Goal: Contribute content: Add original content to the website for others to see

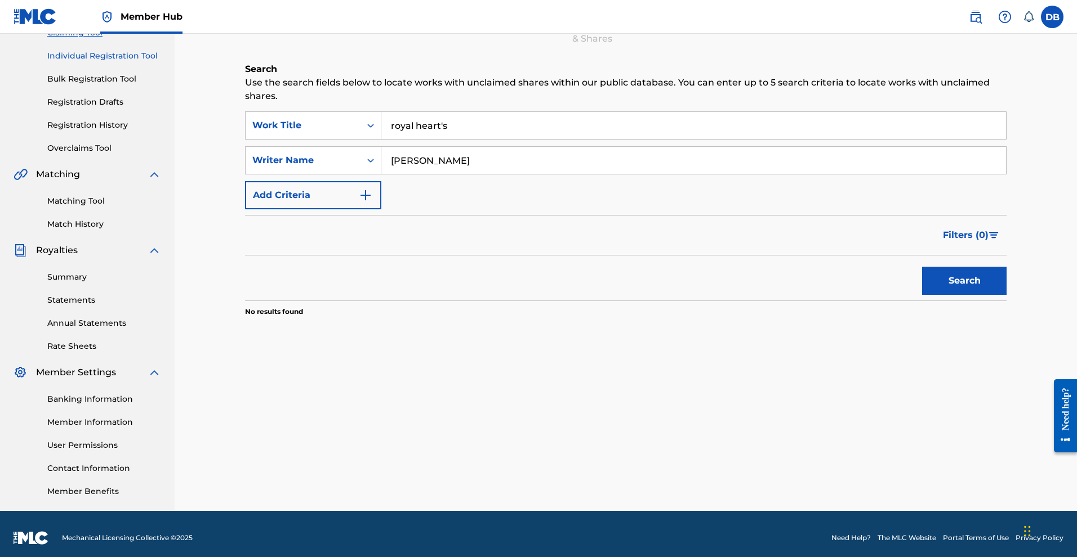
click at [119, 62] on link "Individual Registration Tool" at bounding box center [104, 56] width 114 height 12
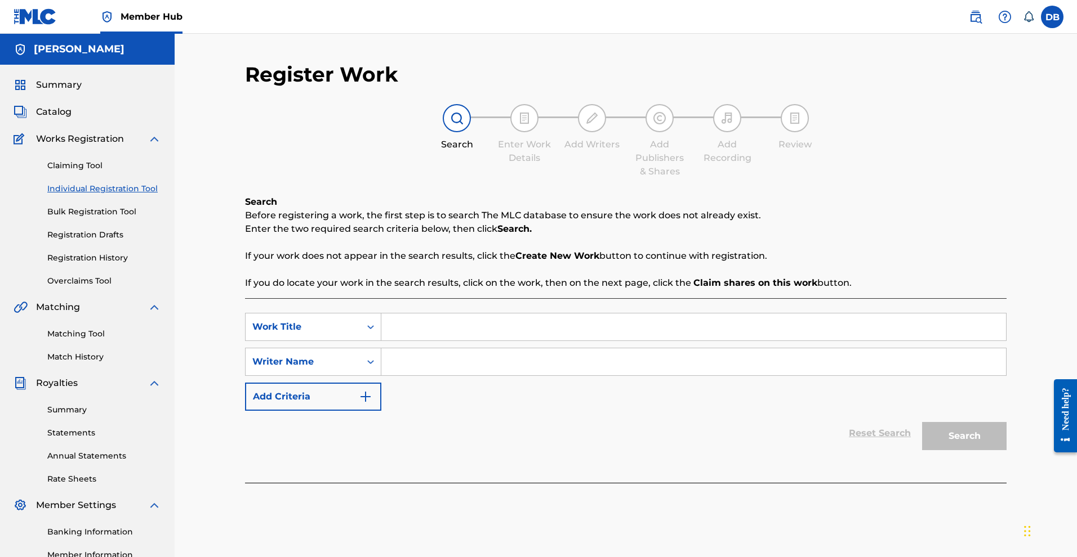
click at [440, 341] on input "Search Form" at bounding box center [693, 327] width 624 height 27
type input "Royal Hearts"
click at [447, 376] on input "Search Form" at bounding box center [693, 362] width 624 height 27
type input "[PERSON_NAME]"
click at [990, 450] on button "Search" at bounding box center [964, 436] width 84 height 28
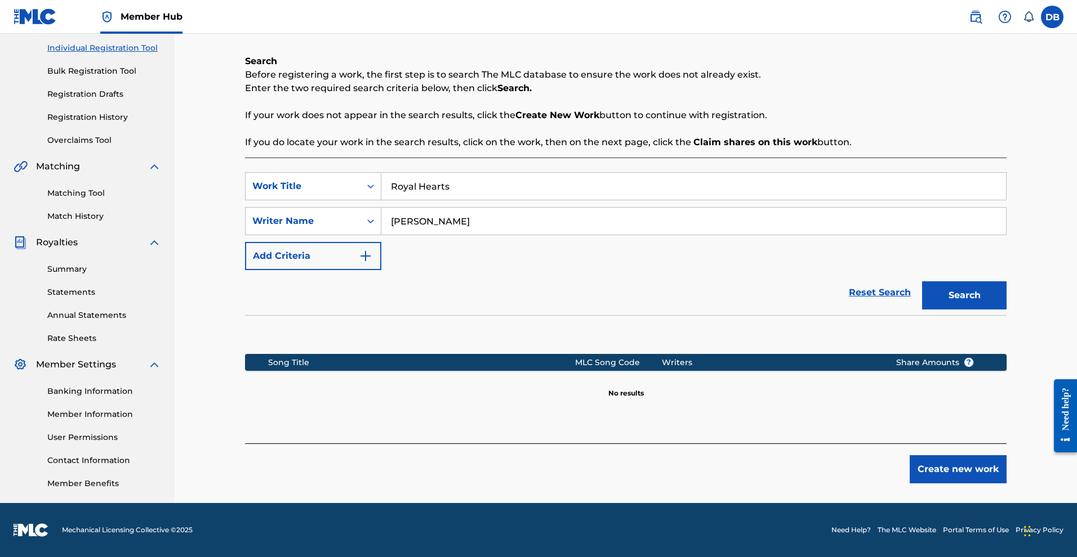
scroll to position [243, 0]
click at [976, 456] on button "Create new work" at bounding box center [957, 470] width 97 height 28
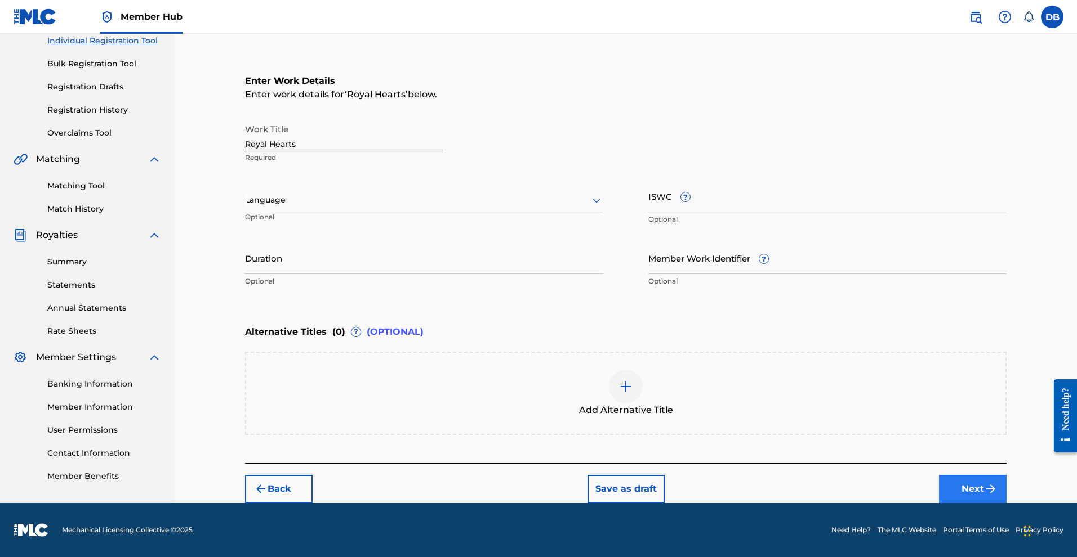
click at [1002, 482] on button "Next" at bounding box center [973, 489] width 68 height 28
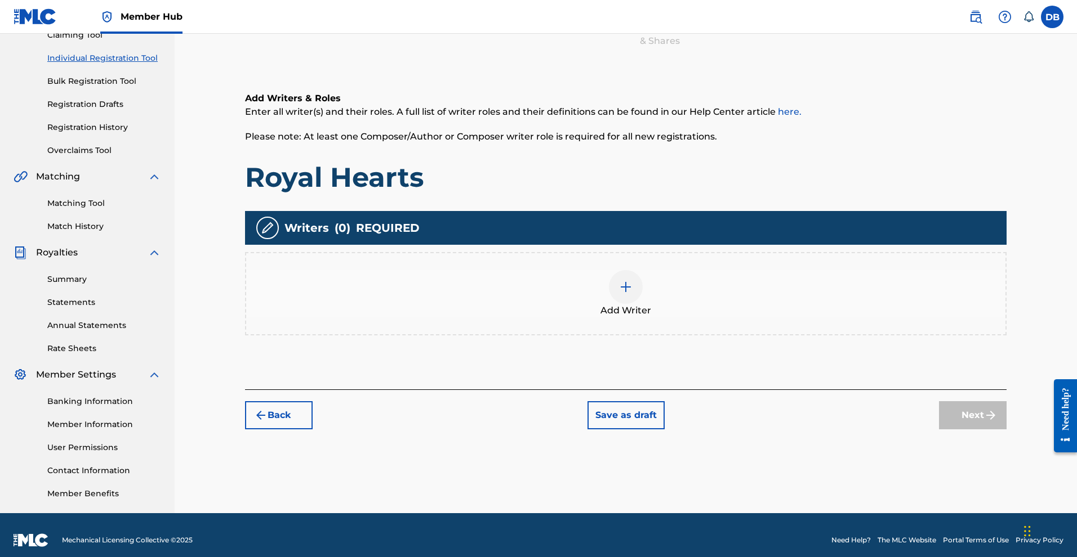
scroll to position [137, 0]
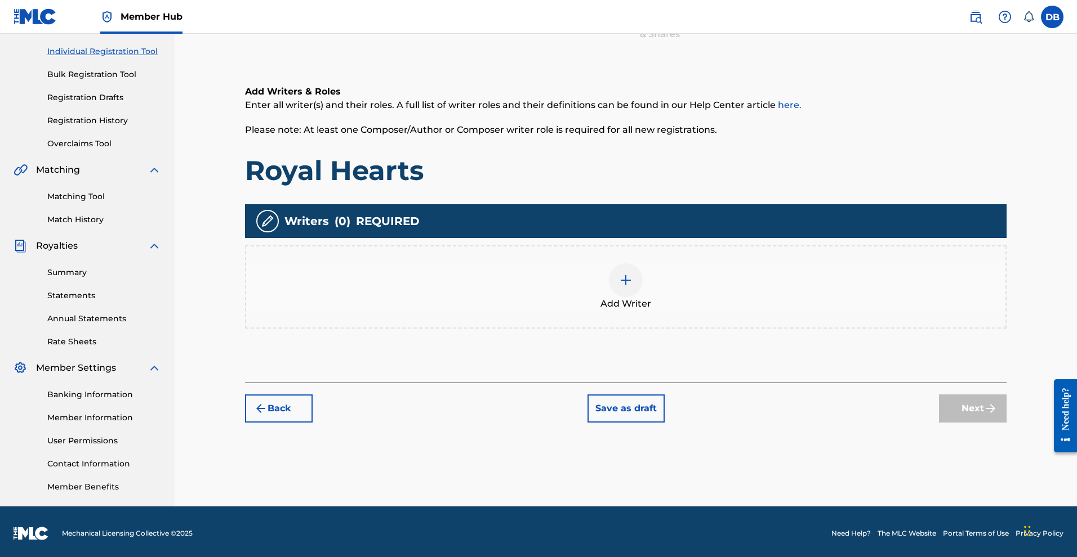
click at [643, 297] on div at bounding box center [626, 281] width 34 height 34
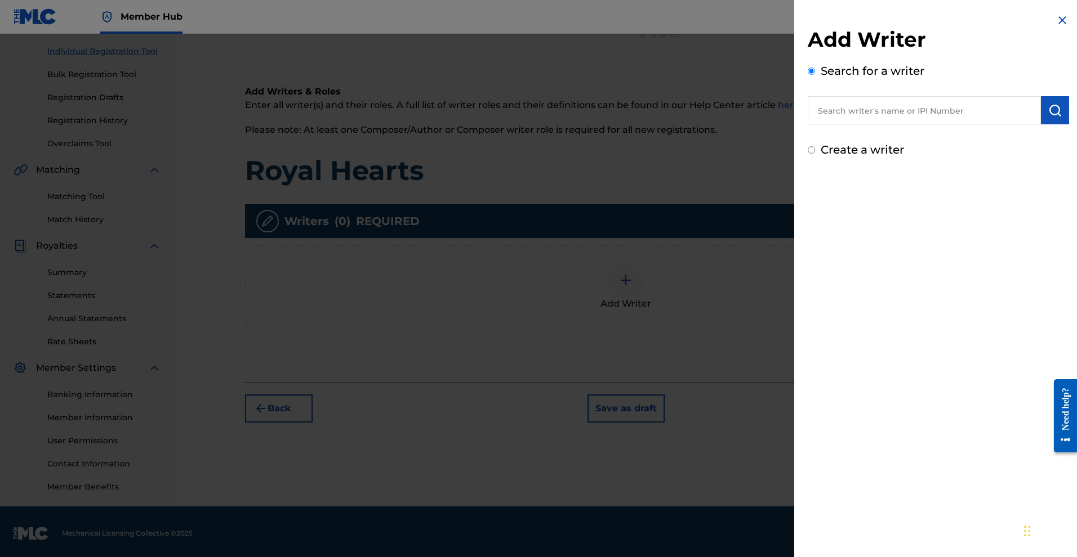
click at [808, 154] on input "Create a writer" at bounding box center [811, 149] width 7 height 7
radio input "false"
radio input "true"
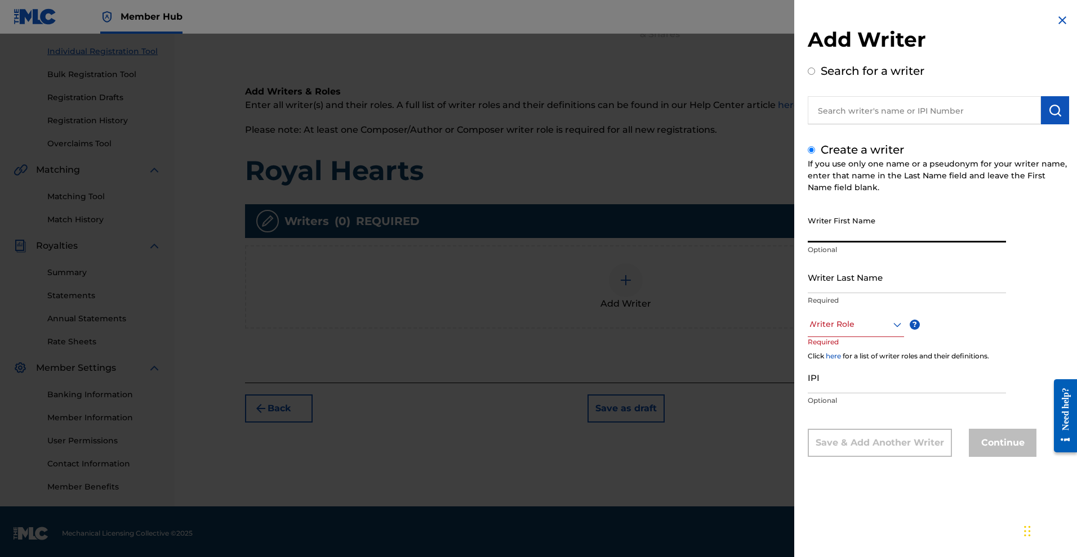
click at [808, 240] on input "Writer First Name" at bounding box center [907, 227] width 198 height 32
type input "Mykal"
click at [827, 293] on input "Writer Last Name" at bounding box center [907, 277] width 198 height 32
type input "Rose"
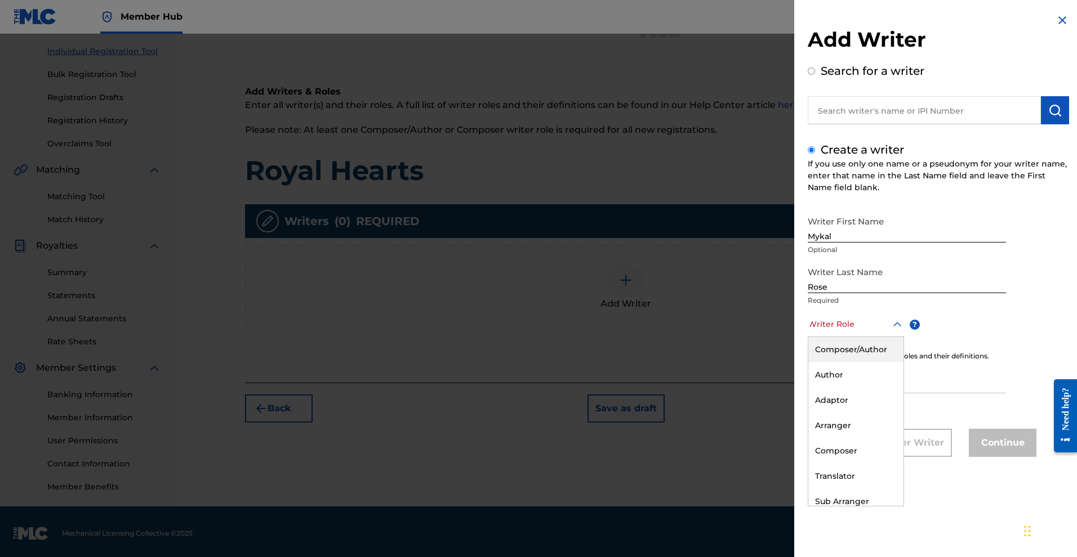
click at [842, 332] on div at bounding box center [856, 325] width 96 height 14
click at [840, 363] on div "Composer/Author" at bounding box center [855, 349] width 95 height 25
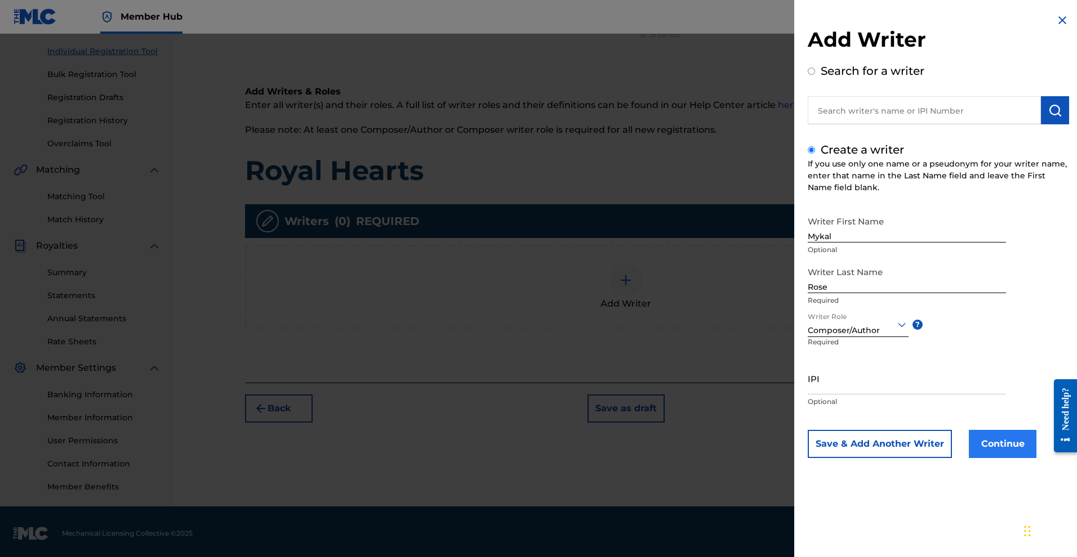
click at [969, 458] on button "Continue" at bounding box center [1003, 444] width 68 height 28
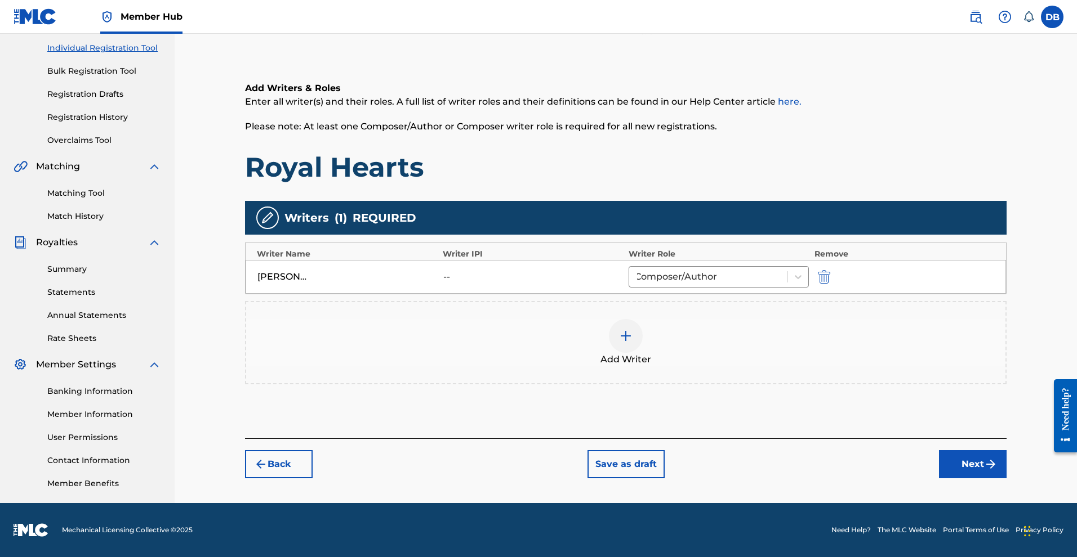
scroll to position [243, 0]
click at [991, 450] on button "Next" at bounding box center [973, 464] width 68 height 28
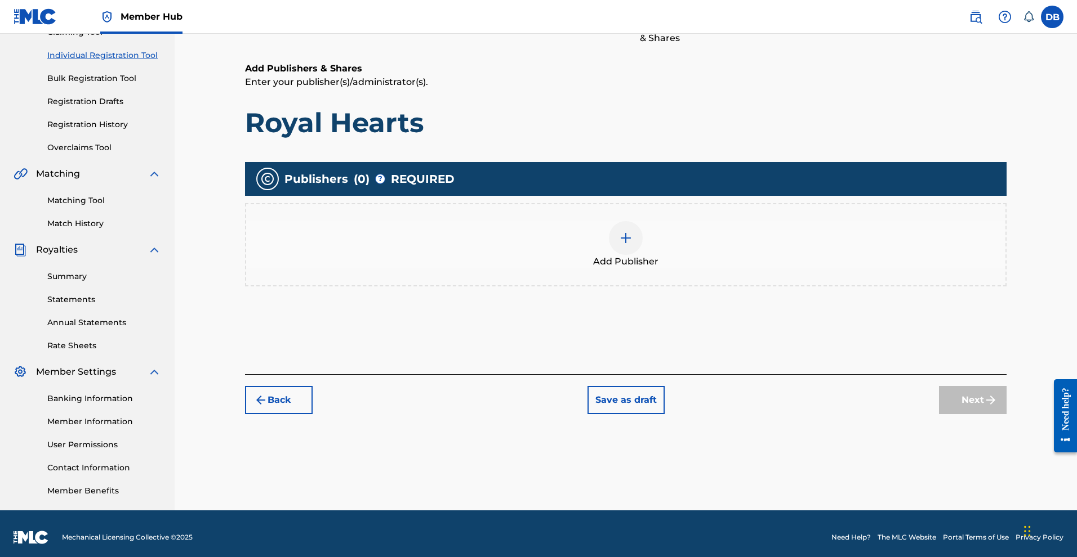
scroll to position [142, 0]
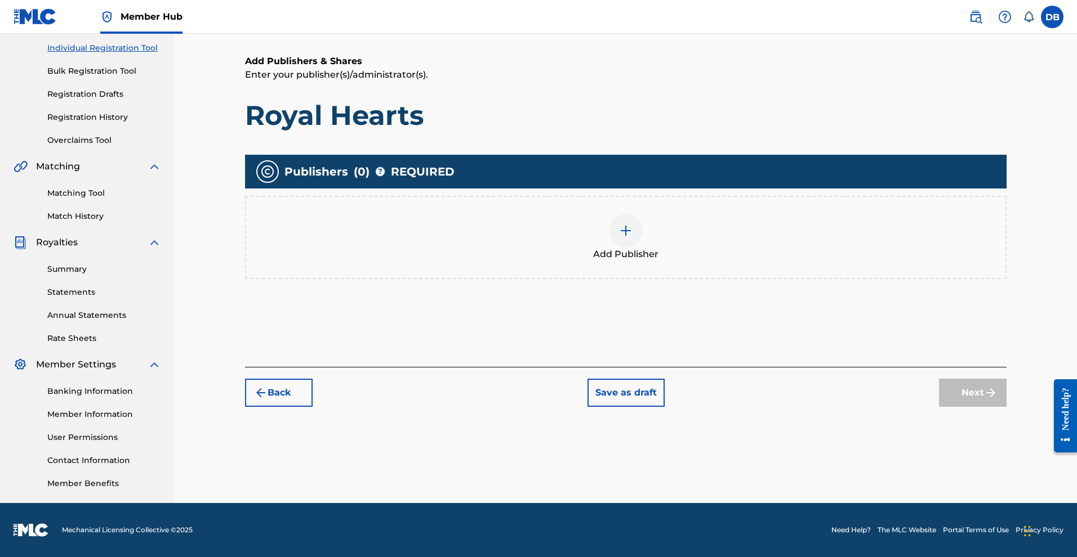
click at [632, 238] on img at bounding box center [626, 231] width 14 height 14
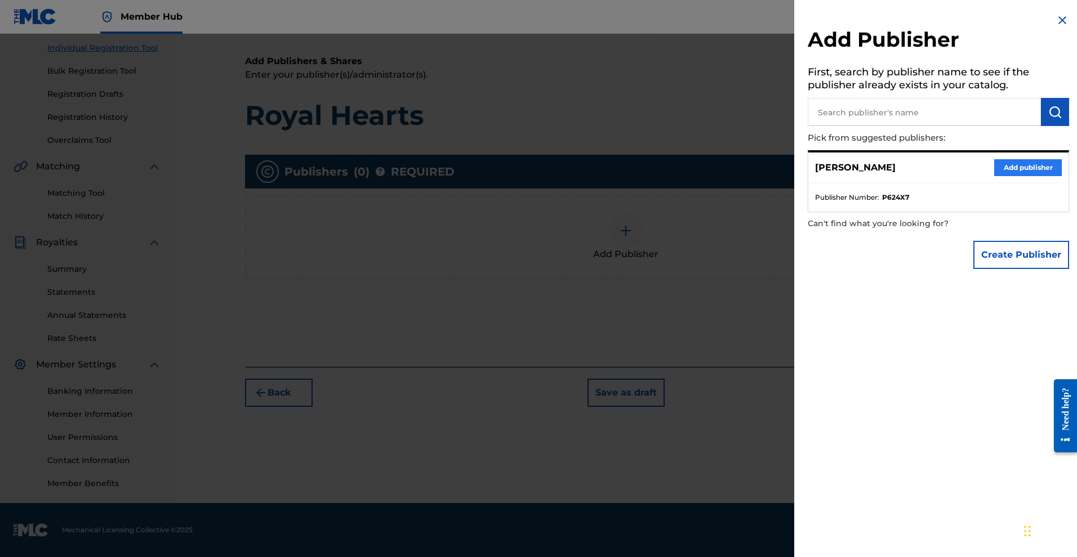
click at [994, 176] on button "Add publisher" at bounding box center [1028, 167] width 68 height 17
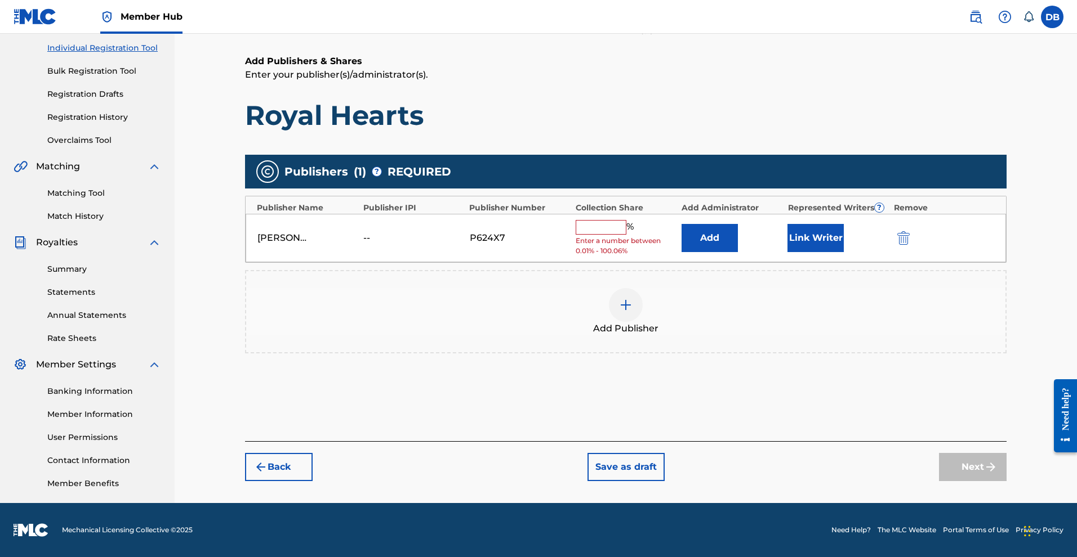
click at [626, 235] on input "text" at bounding box center [601, 227] width 51 height 15
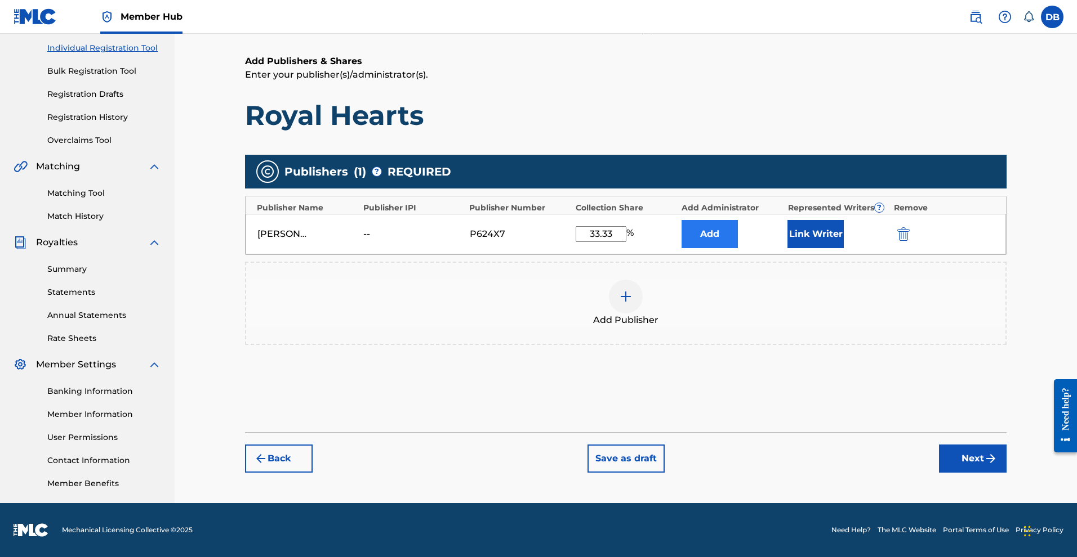
type input "33.33"
click at [721, 248] on button "Add" at bounding box center [709, 234] width 56 height 28
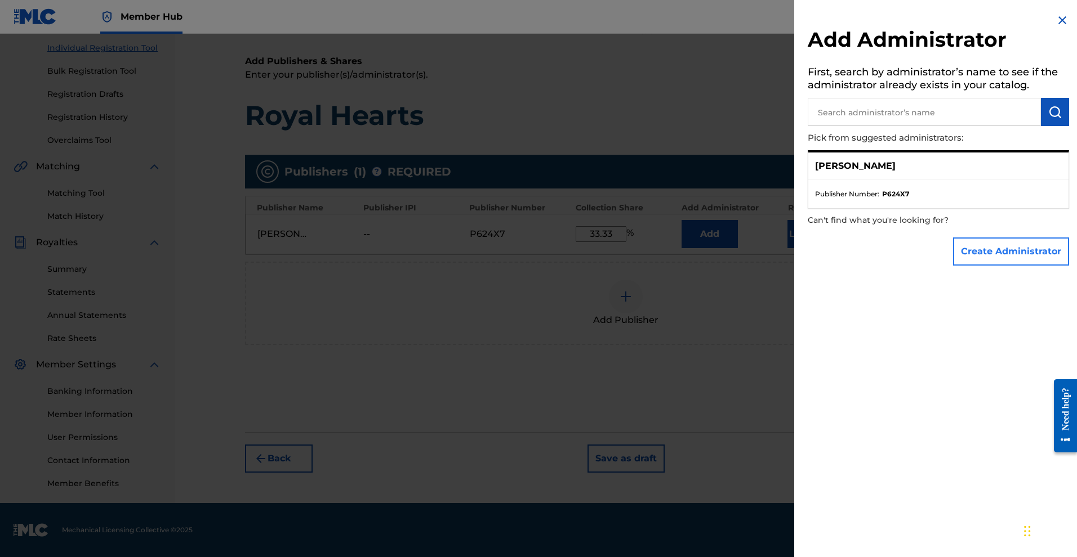
click at [985, 266] on button "Create Administrator" at bounding box center [1011, 252] width 116 height 28
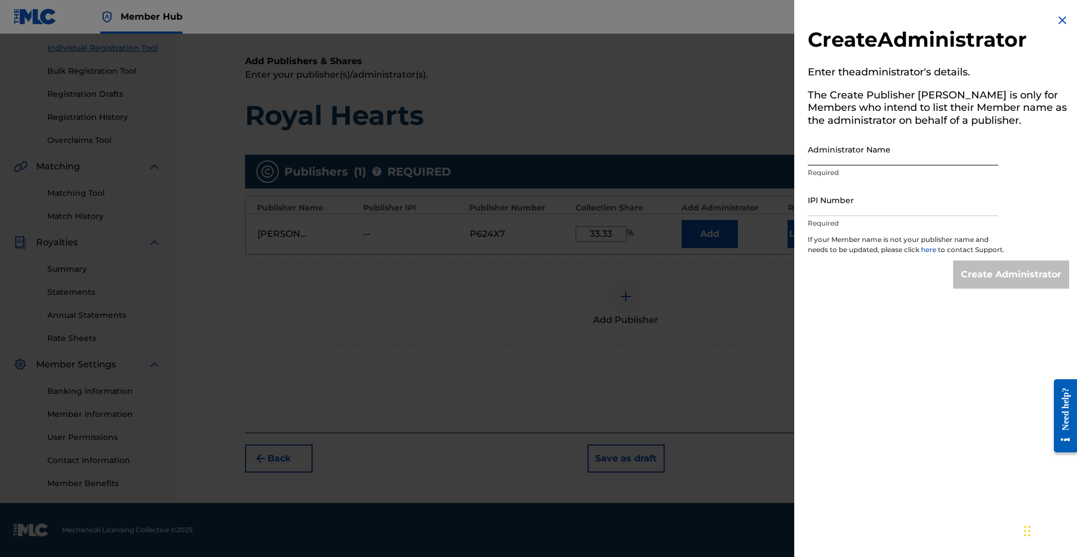
click at [831, 166] on input "Administrator Name" at bounding box center [903, 149] width 190 height 32
type input "Denise L. Baker, PA"
click at [808, 216] on input "IPI Number" at bounding box center [903, 200] width 190 height 32
paste input "01299489964"
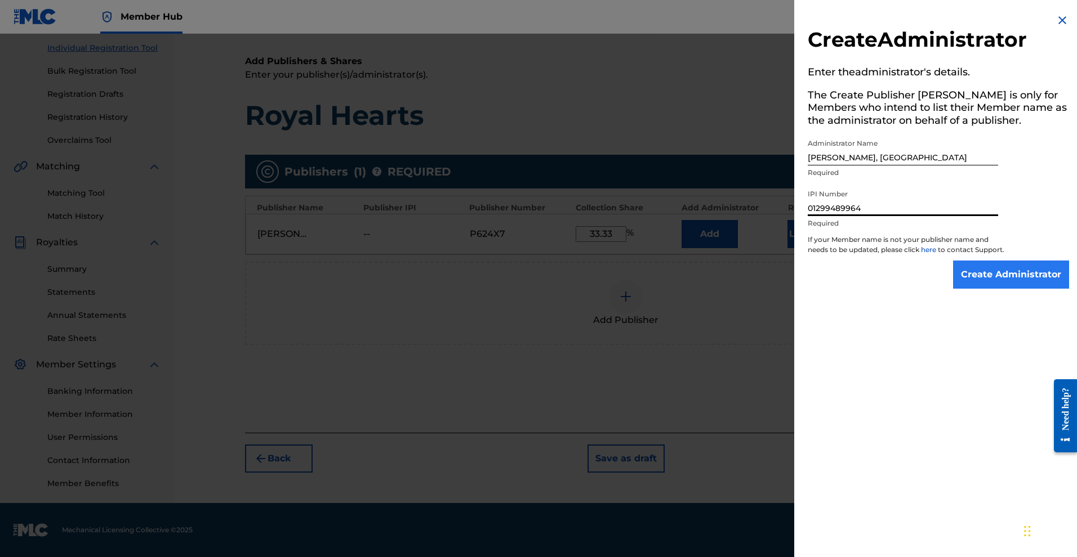
type input "01299489964"
click at [985, 289] on input "Create Administrator" at bounding box center [1011, 275] width 116 height 28
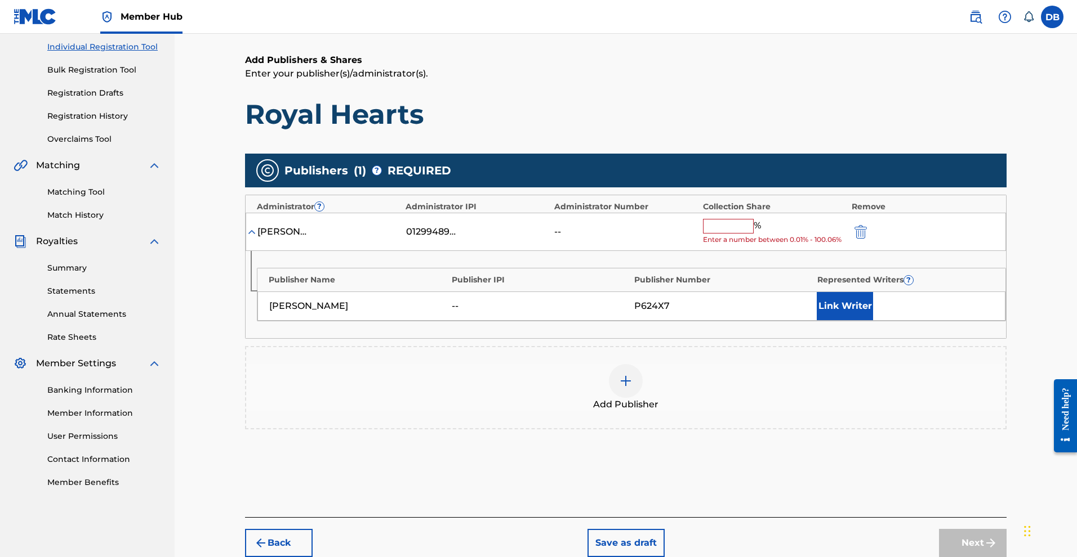
click at [753, 234] on input "text" at bounding box center [728, 226] width 51 height 15
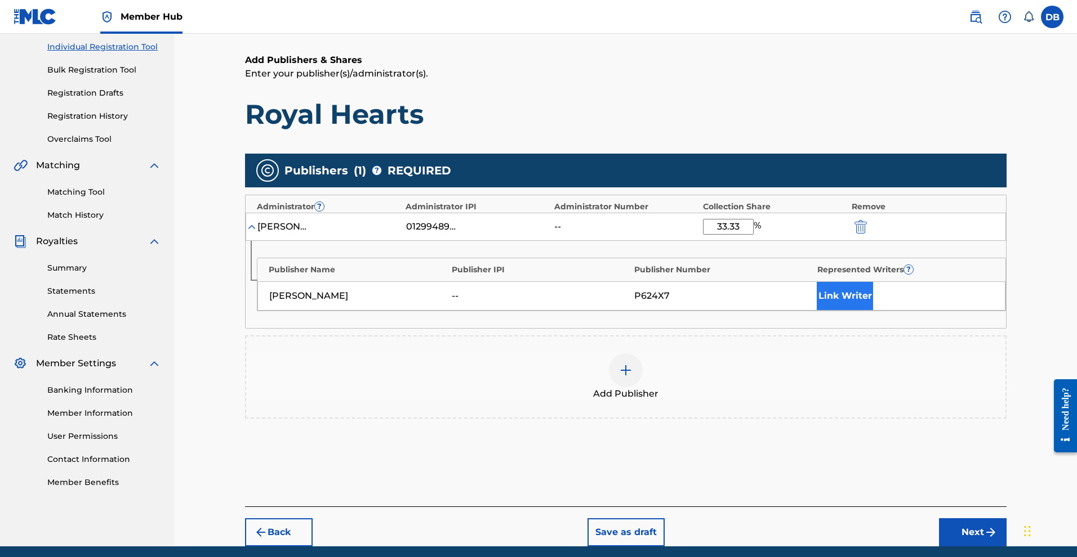
type input "33.33"
click at [873, 310] on button "Link Writer" at bounding box center [845, 296] width 56 height 28
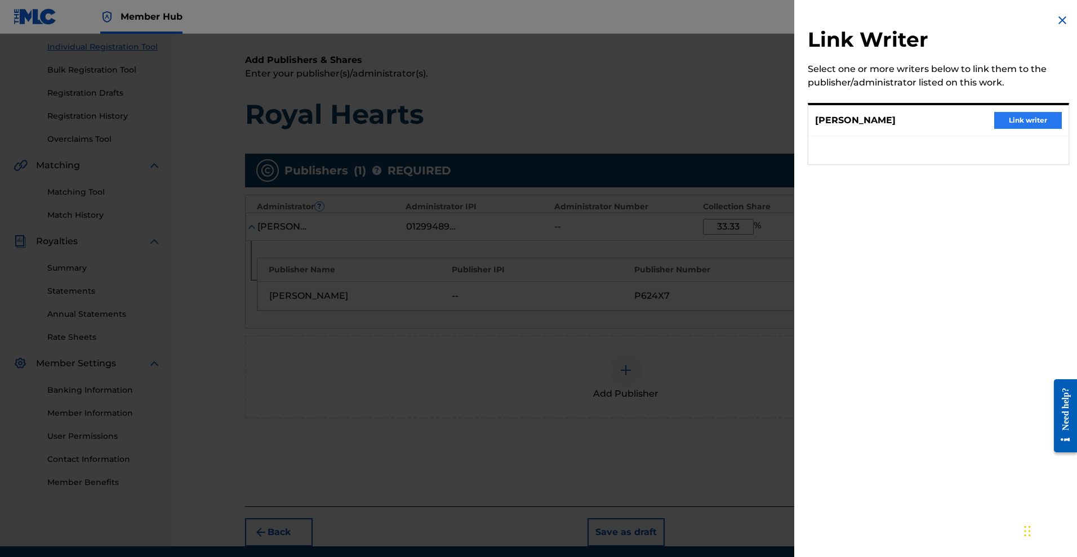
click at [994, 129] on button "Link writer" at bounding box center [1028, 120] width 68 height 17
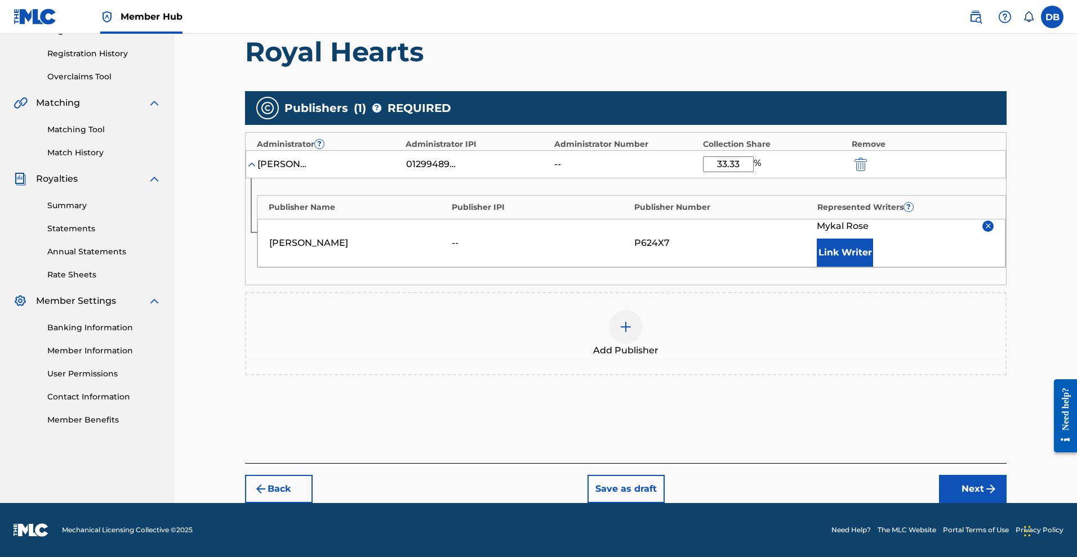
scroll to position [312, 0]
click at [996, 475] on button "Next" at bounding box center [973, 489] width 68 height 28
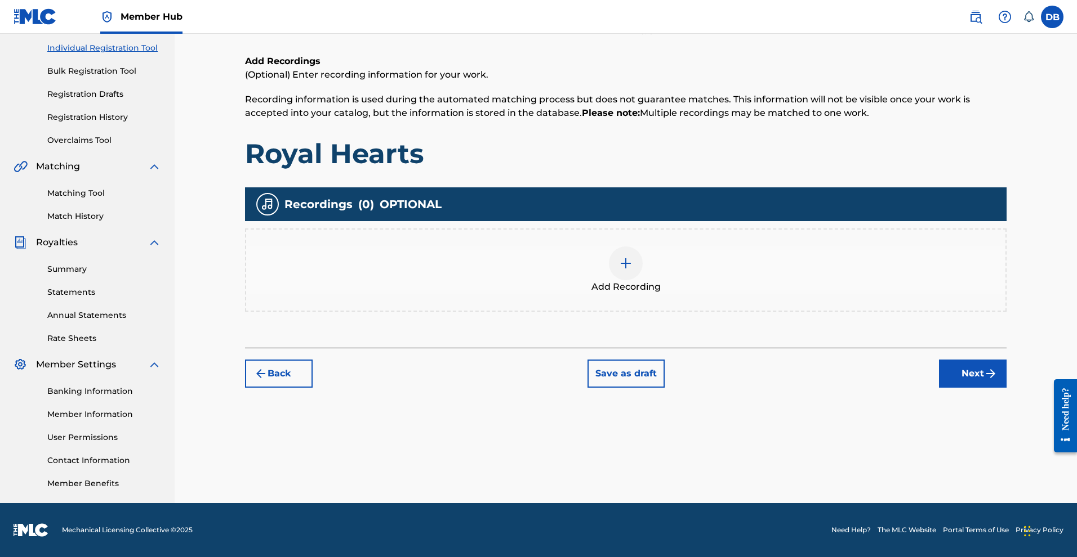
scroll to position [243, 0]
click at [643, 247] on div at bounding box center [626, 264] width 34 height 34
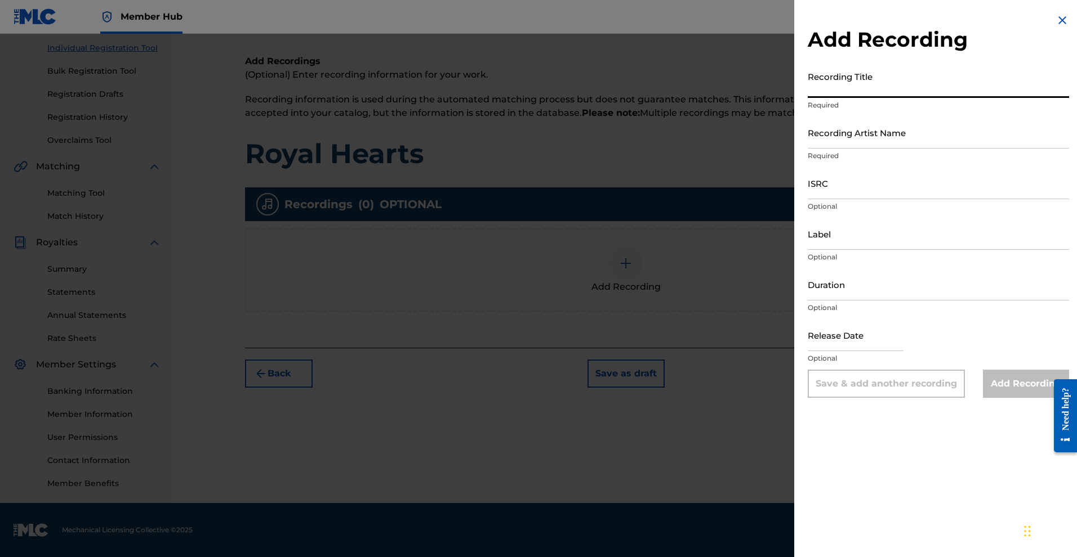
click at [808, 98] on input "Recording Title" at bounding box center [938, 82] width 261 height 32
type input "Royal Hearts"
click at [808, 149] on input "Recording Artist Name" at bounding box center [938, 133] width 261 height 32
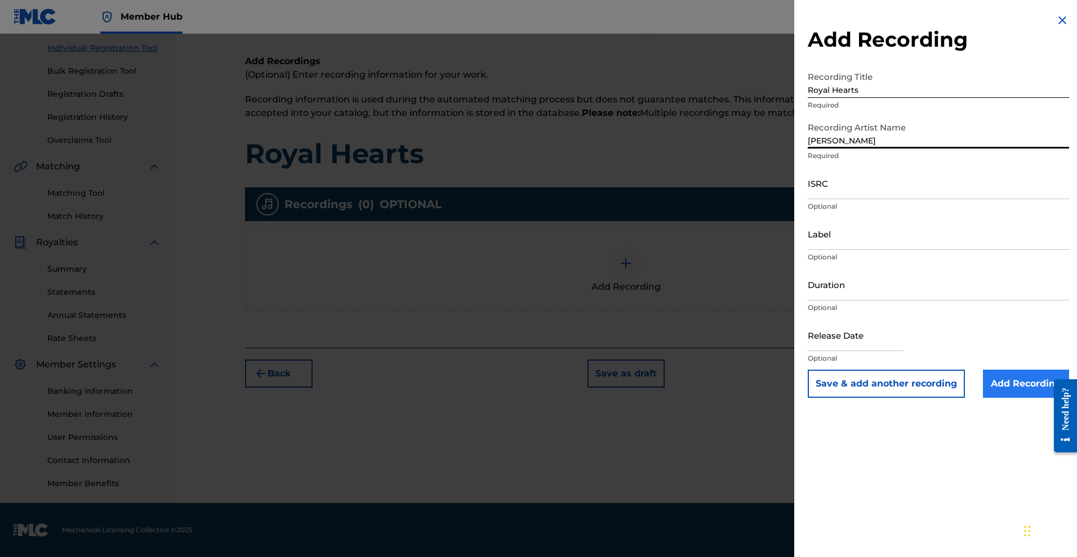
type input "[PERSON_NAME]"
click at [985, 398] on input "Add Recording" at bounding box center [1026, 384] width 86 height 28
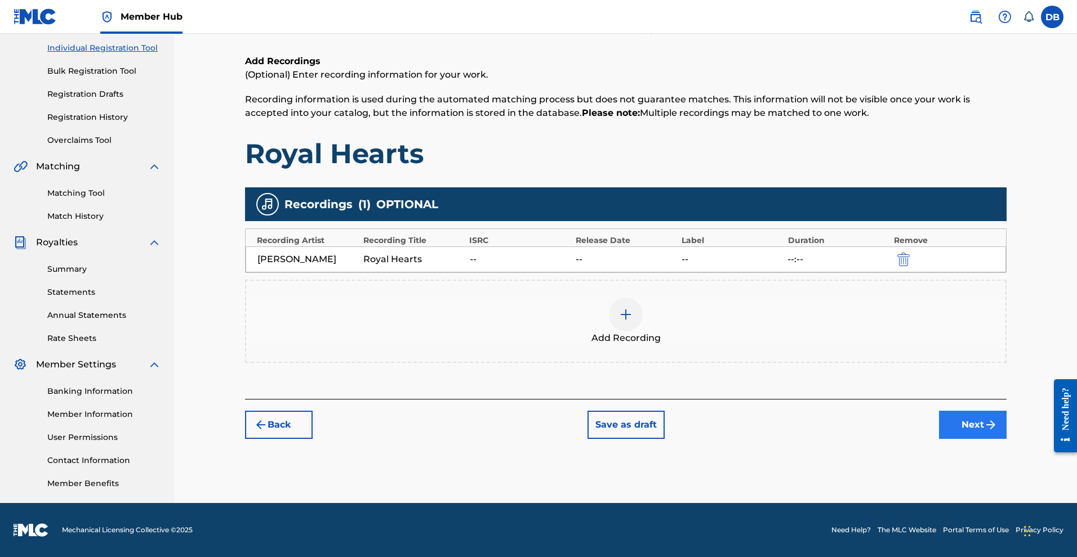
click at [1002, 411] on button "Next" at bounding box center [973, 425] width 68 height 28
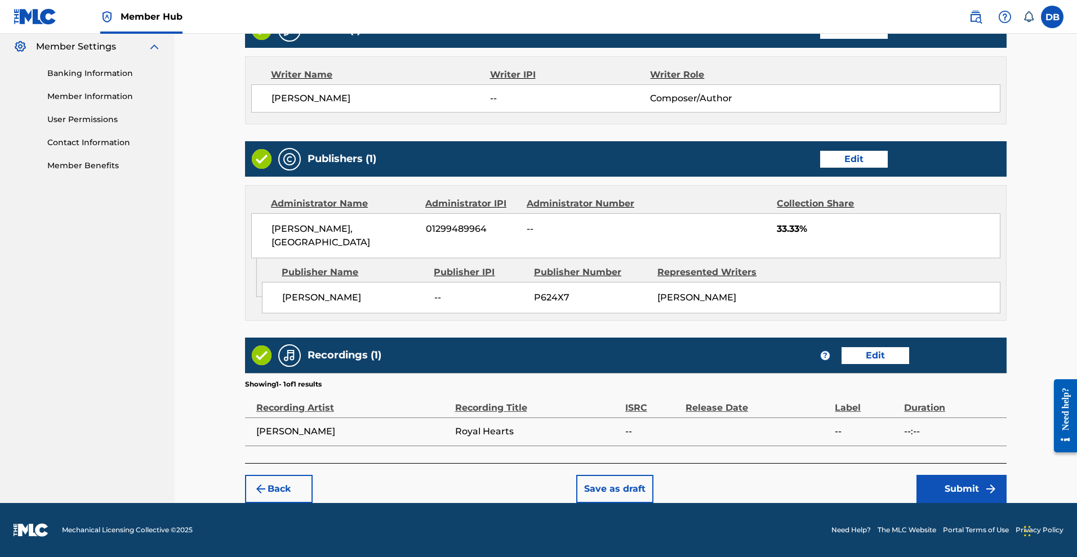
scroll to position [564, 0]
click at [976, 485] on button "Submit" at bounding box center [961, 489] width 90 height 28
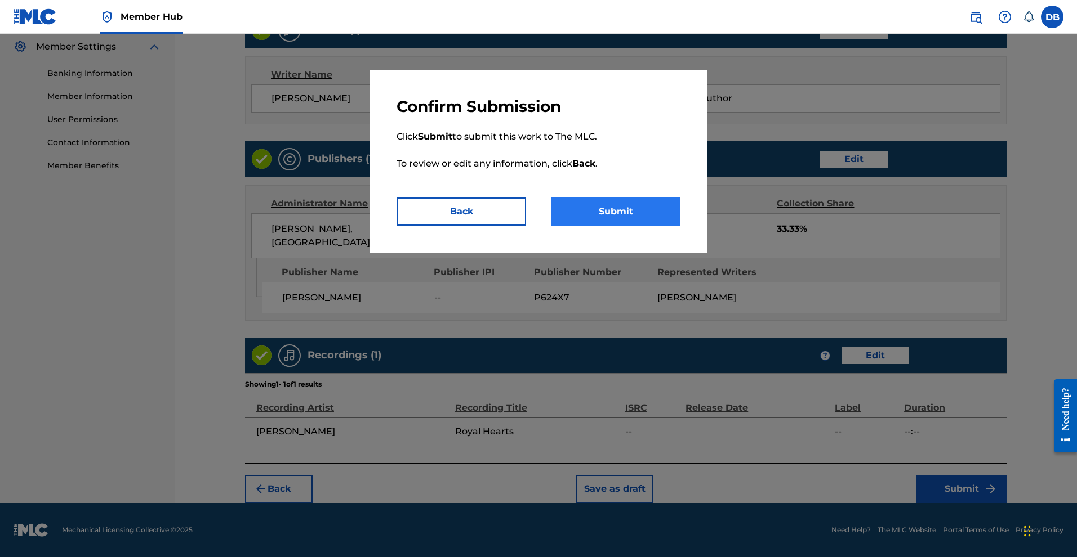
click at [680, 226] on button "Submit" at bounding box center [616, 212] width 130 height 28
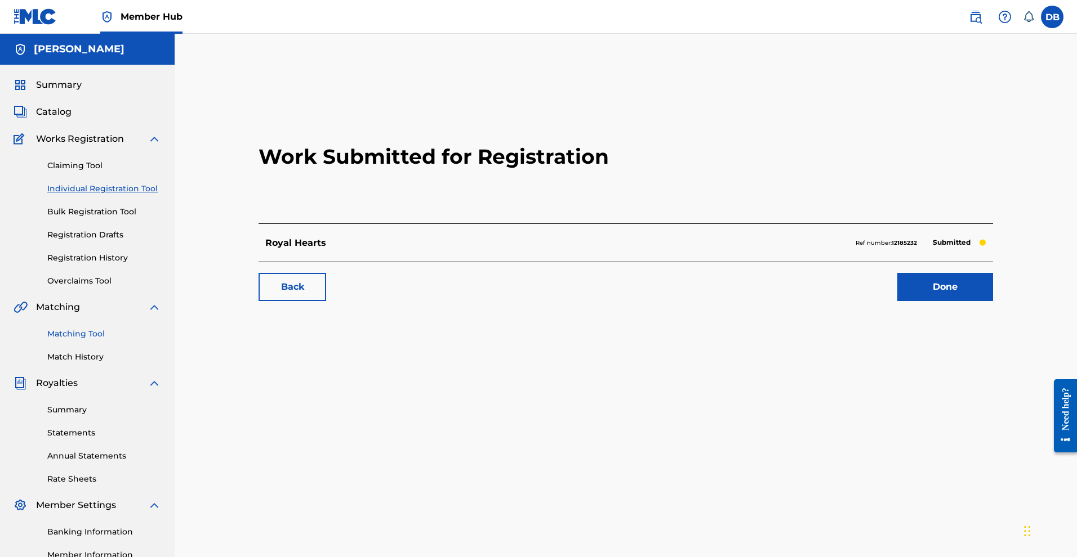
click at [101, 340] on link "Matching Tool" at bounding box center [104, 334] width 114 height 12
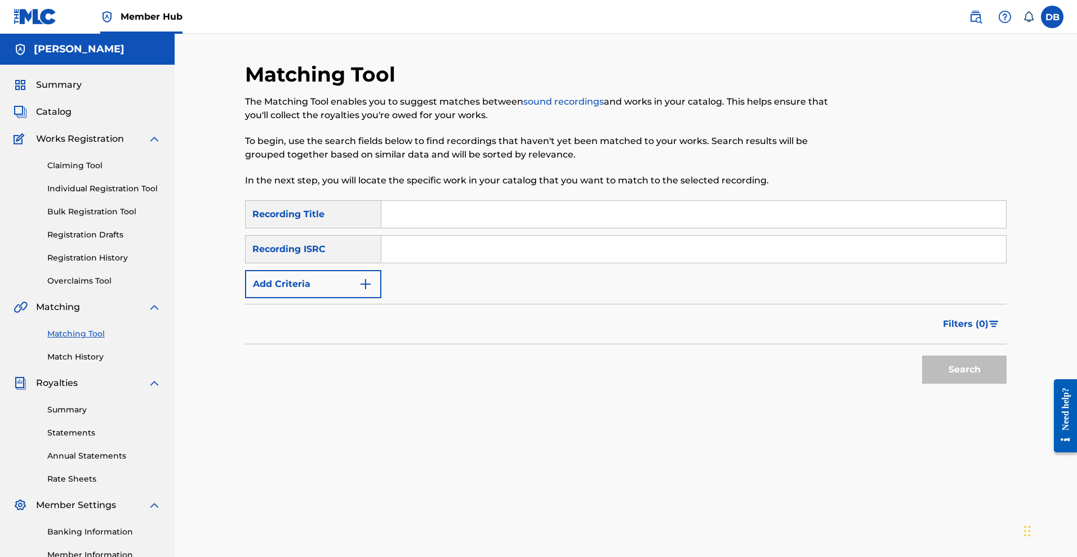
click at [436, 228] on input "Search Form" at bounding box center [693, 214] width 624 height 27
click at [506, 263] on input "Search Form" at bounding box center [693, 249] width 624 height 27
click at [578, 228] on input "Royal Hearts" at bounding box center [693, 214] width 624 height 27
click at [392, 228] on input "Royal Hearts"" at bounding box center [693, 214] width 624 height 27
type input ""Royal Hearts""
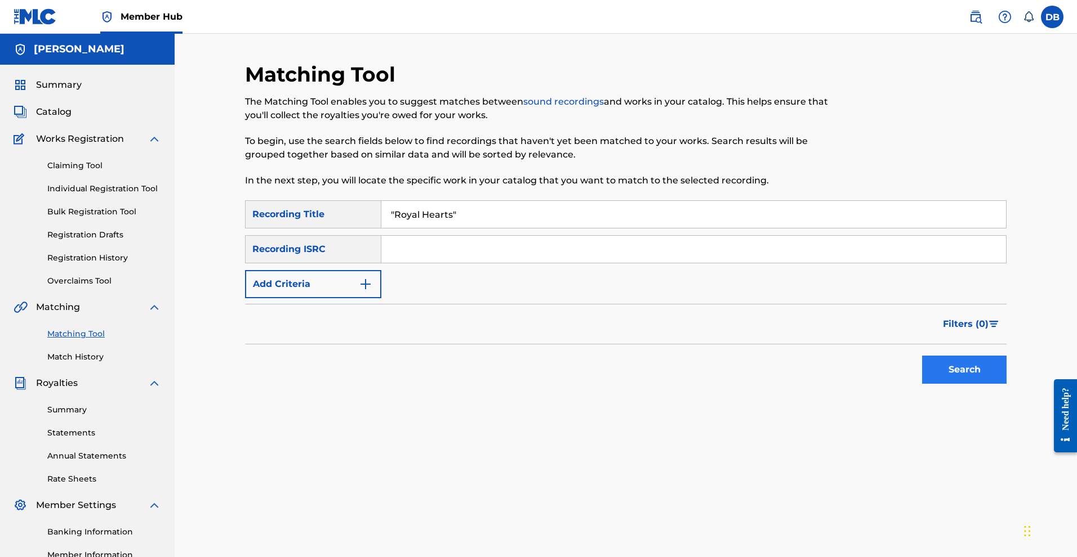
click at [971, 384] on button "Search" at bounding box center [964, 370] width 84 height 28
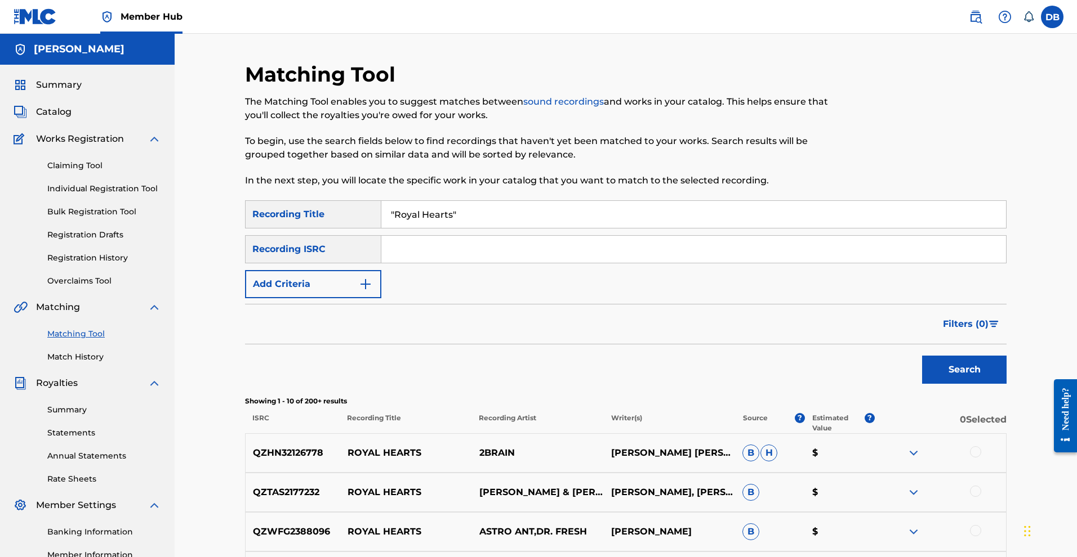
click at [639, 263] on input "Search Form" at bounding box center [693, 249] width 624 height 27
click at [372, 291] on img "Search Form" at bounding box center [366, 285] width 14 height 14
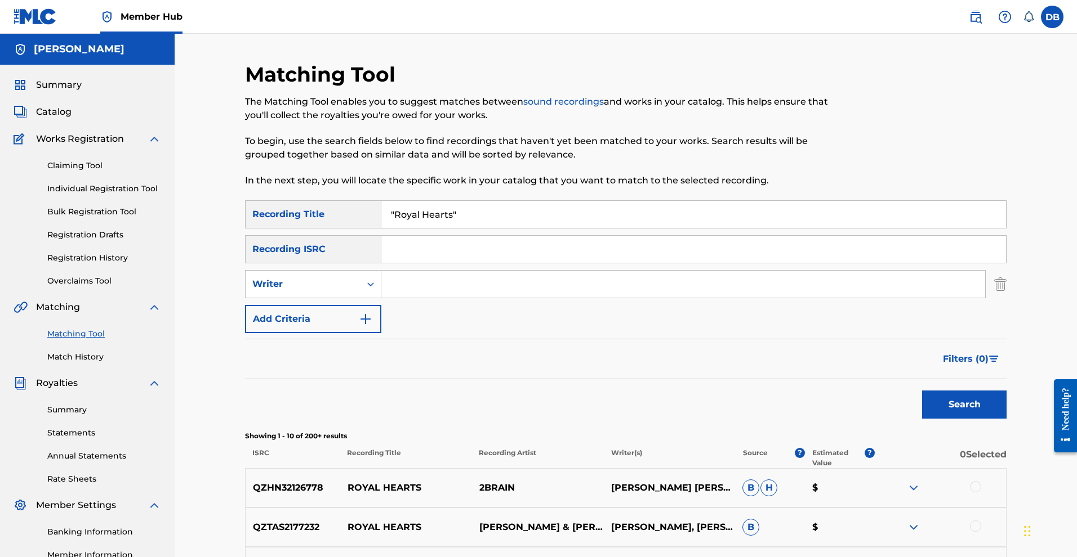
click at [405, 298] on input "Search Form" at bounding box center [683, 284] width 604 height 27
type input ""Mykal Rose""
click at [1006, 419] on button "Search" at bounding box center [964, 405] width 84 height 28
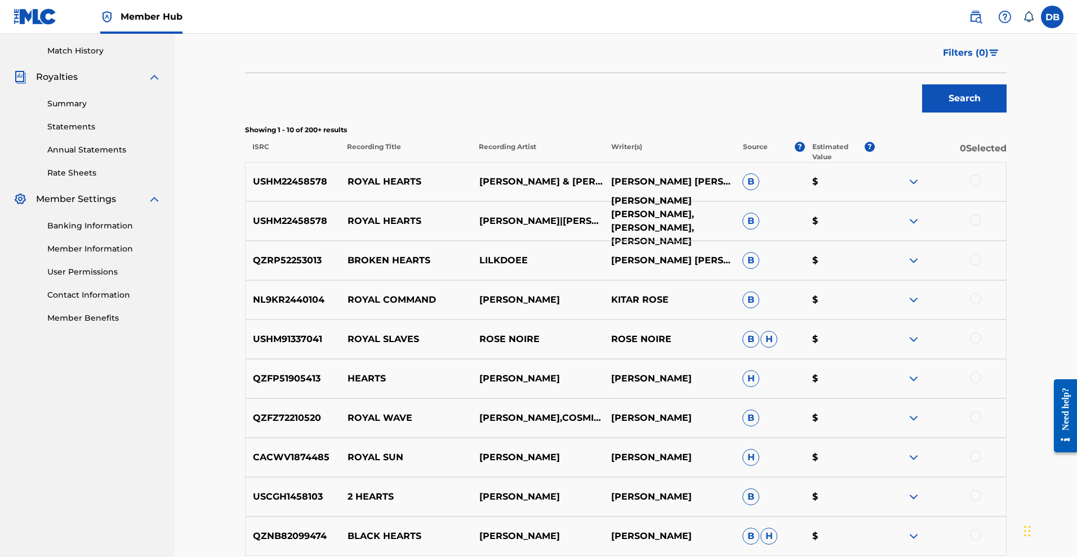
scroll to position [309, 0]
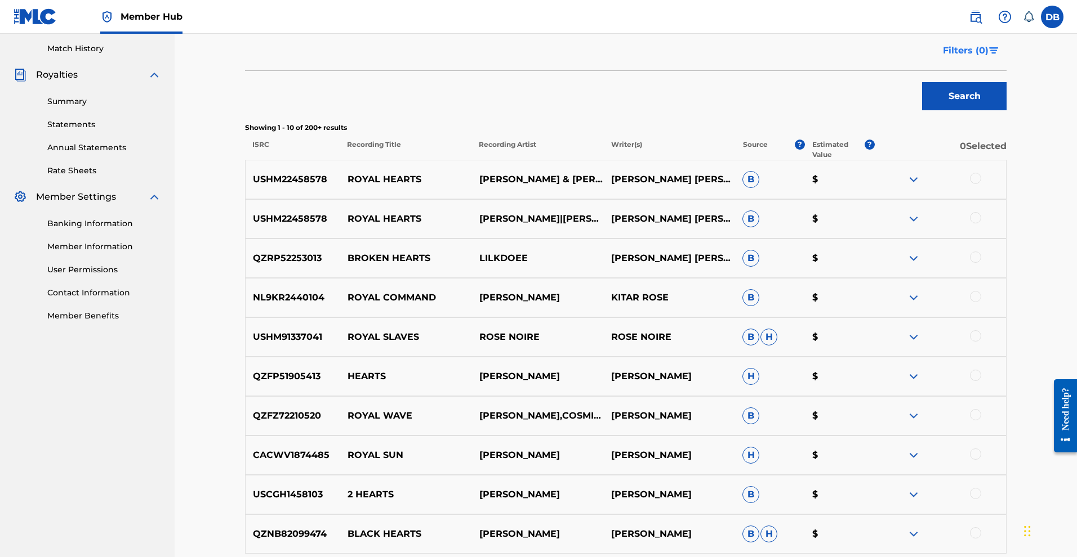
click at [988, 57] on span "Filters ( 0 )" at bounding box center [966, 51] width 46 height 14
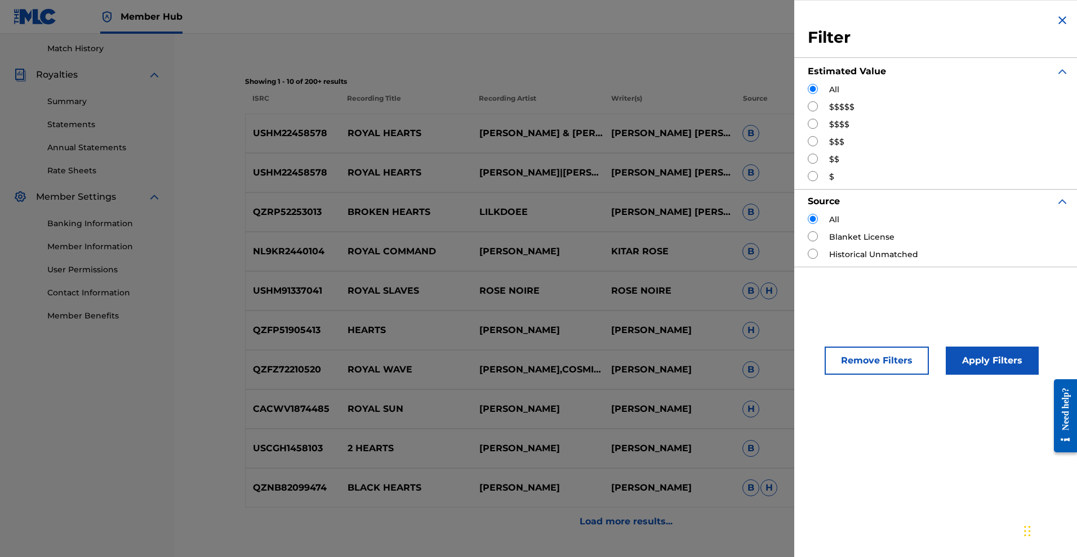
click at [808, 111] on input "Search Form" at bounding box center [813, 106] width 10 height 10
radio input "true"
click at [945, 375] on button "Apply Filters" at bounding box center [991, 361] width 93 height 28
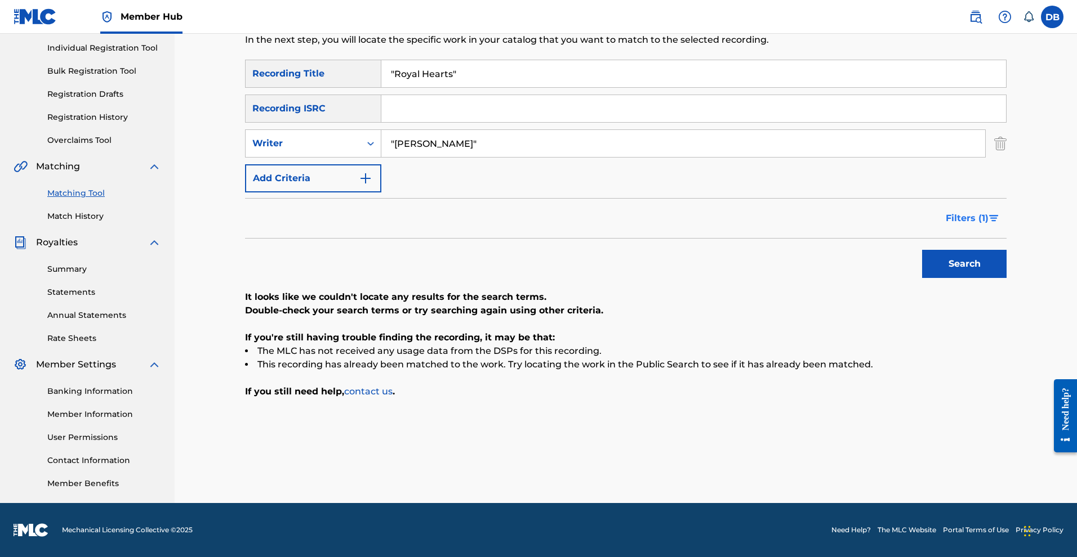
click at [988, 212] on span "Filters ( 1 )" at bounding box center [966, 219] width 43 height 14
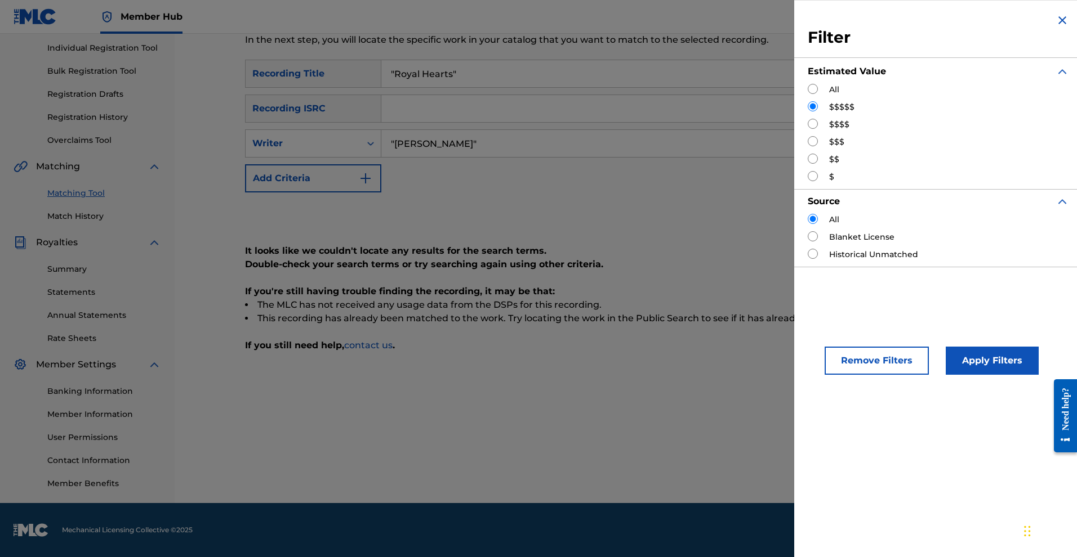
click at [808, 129] on input "Search Form" at bounding box center [813, 124] width 10 height 10
radio input "true"
click at [945, 375] on button "Apply Filters" at bounding box center [991, 361] width 93 height 28
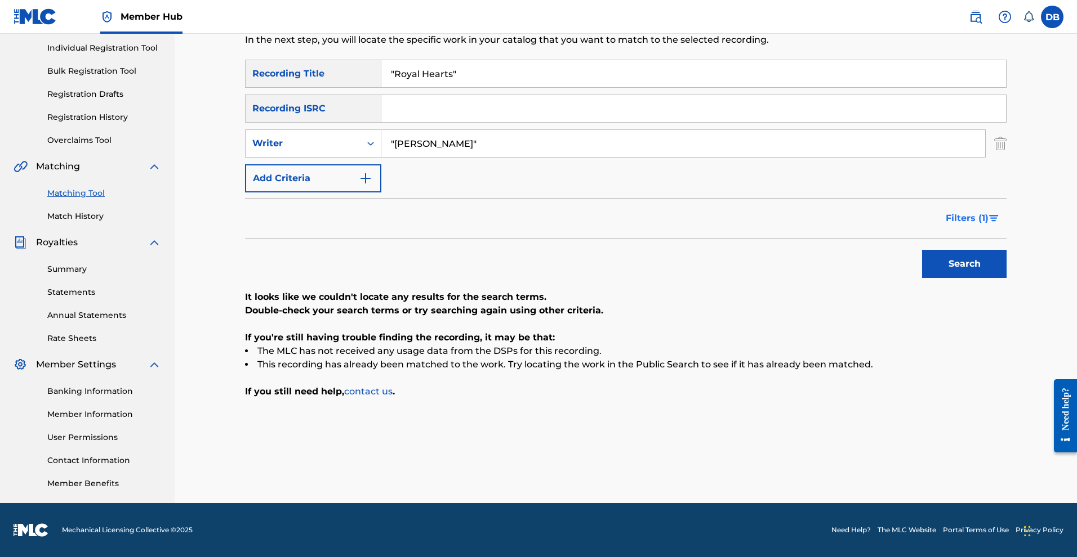
click at [988, 212] on span "Filters ( 1 )" at bounding box center [966, 219] width 43 height 14
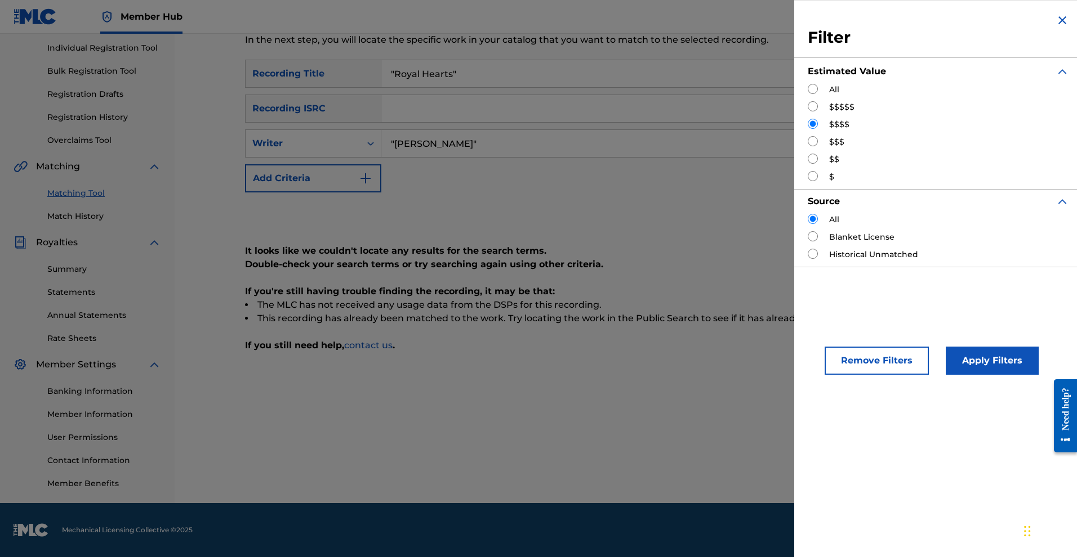
click at [808, 146] on input "Search Form" at bounding box center [813, 141] width 10 height 10
radio input "true"
click at [952, 375] on button "Apply Filters" at bounding box center [991, 361] width 93 height 28
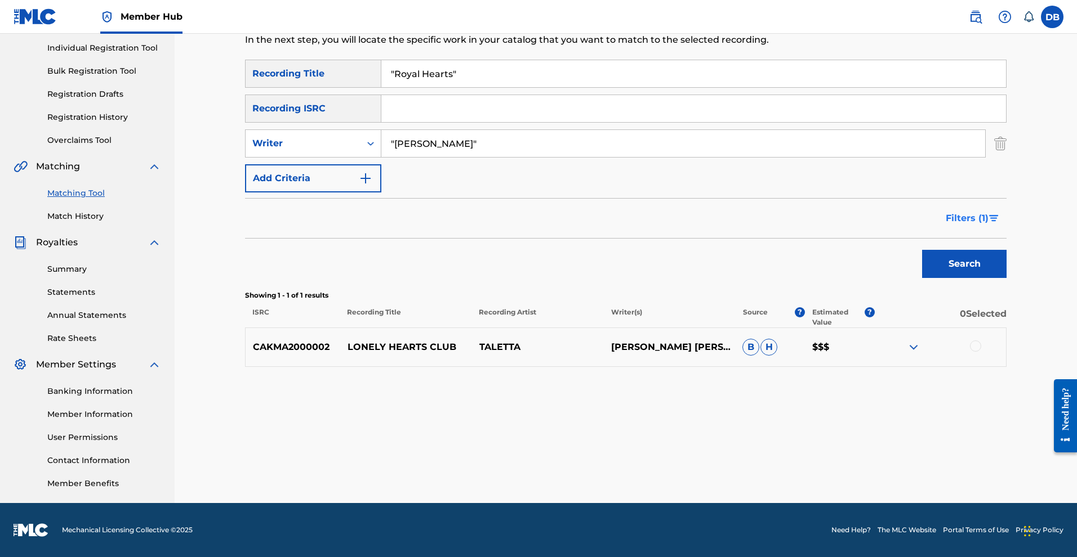
click at [988, 212] on span "Filters ( 1 )" at bounding box center [966, 219] width 43 height 14
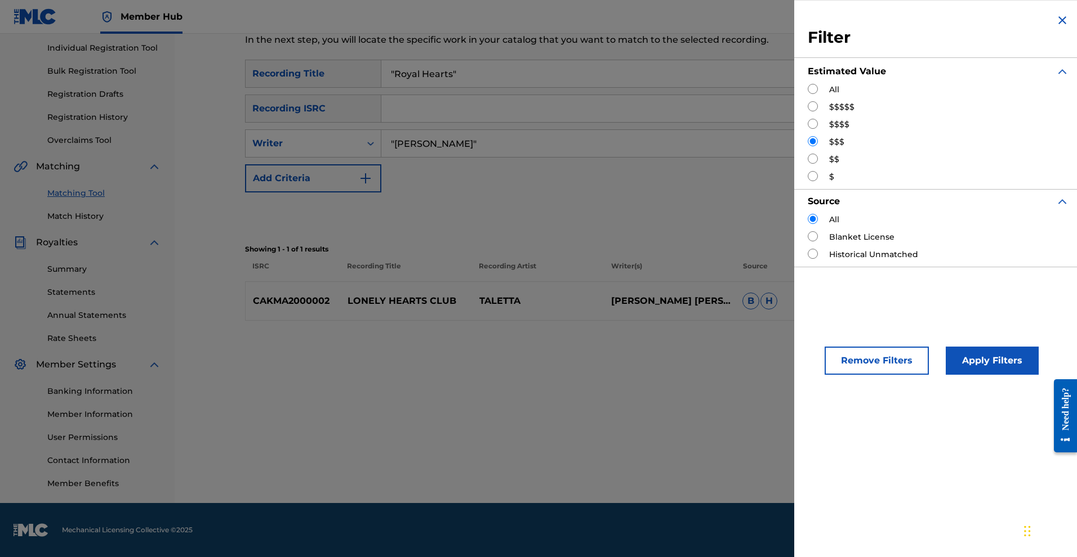
click at [808, 164] on input "Search Form" at bounding box center [813, 159] width 10 height 10
radio input "true"
click at [945, 375] on button "Apply Filters" at bounding box center [991, 361] width 93 height 28
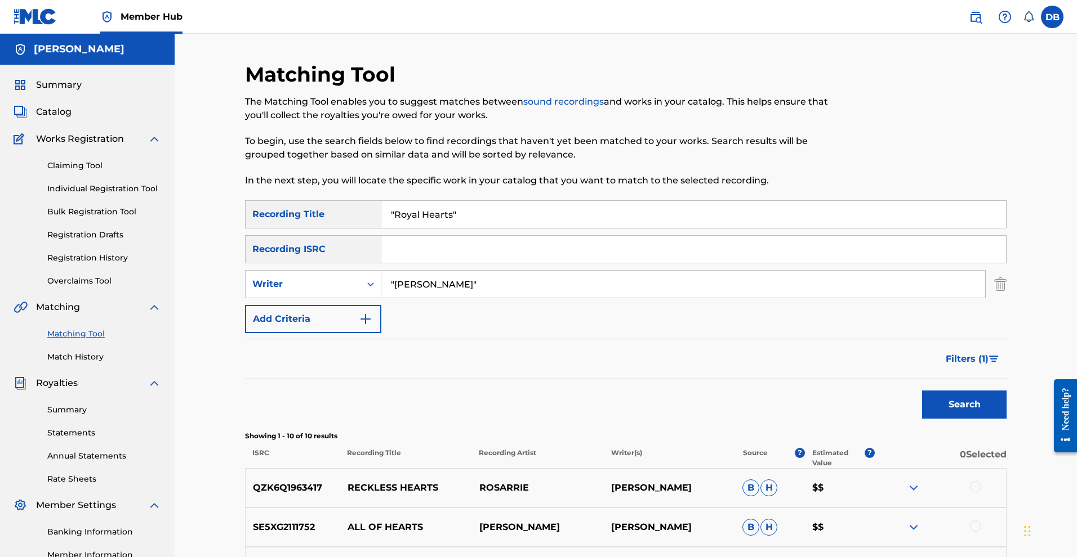
scroll to position [0, 0]
click at [983, 419] on button "Search" at bounding box center [964, 405] width 84 height 28
click at [1006, 373] on button "Filters ( 1 )" at bounding box center [973, 359] width 68 height 28
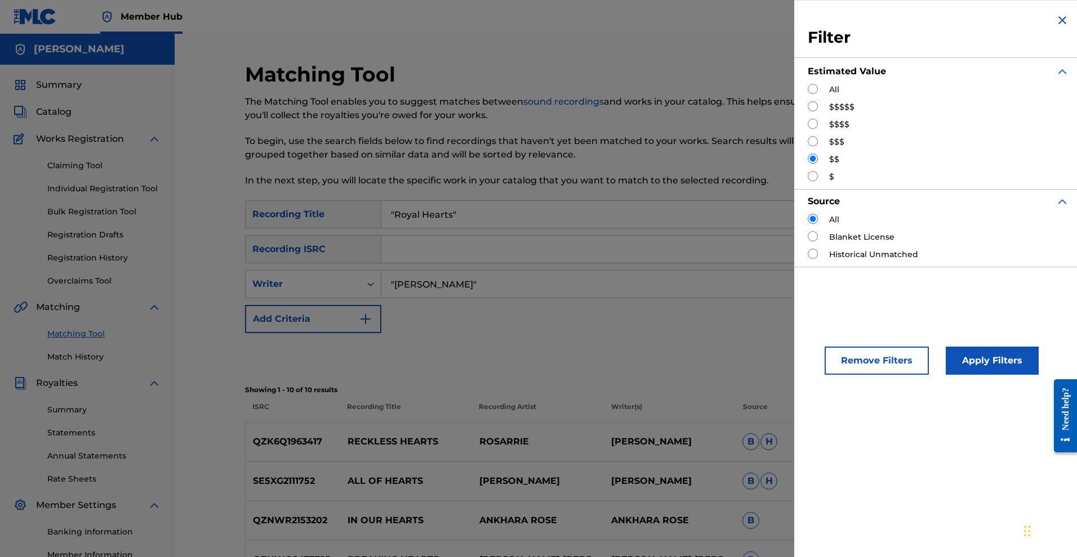
click at [808, 94] on input "Search Form" at bounding box center [813, 89] width 10 height 10
radio input "true"
click at [945, 375] on button "Apply Filters" at bounding box center [991, 361] width 93 height 28
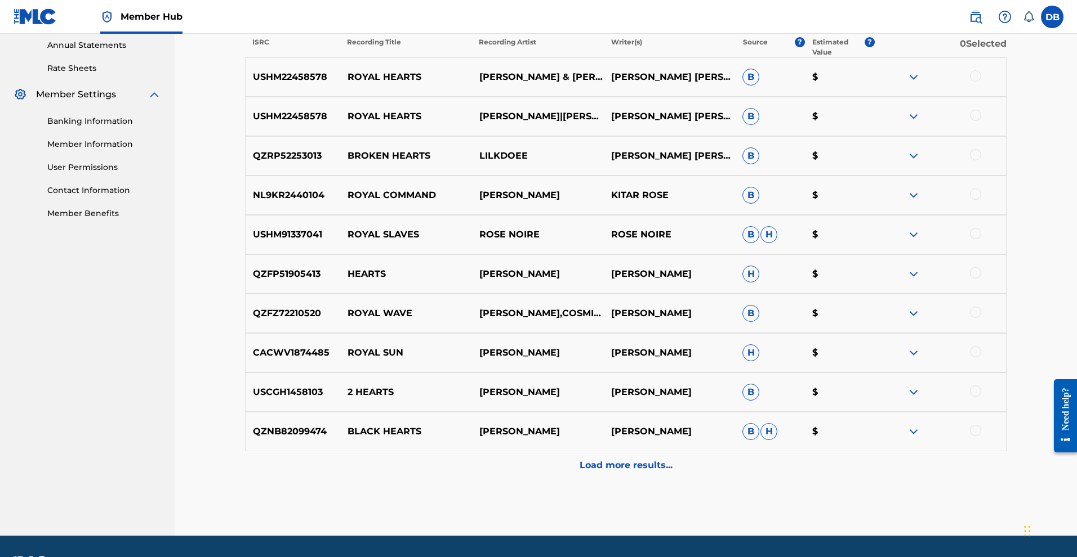
scroll to position [417, 0]
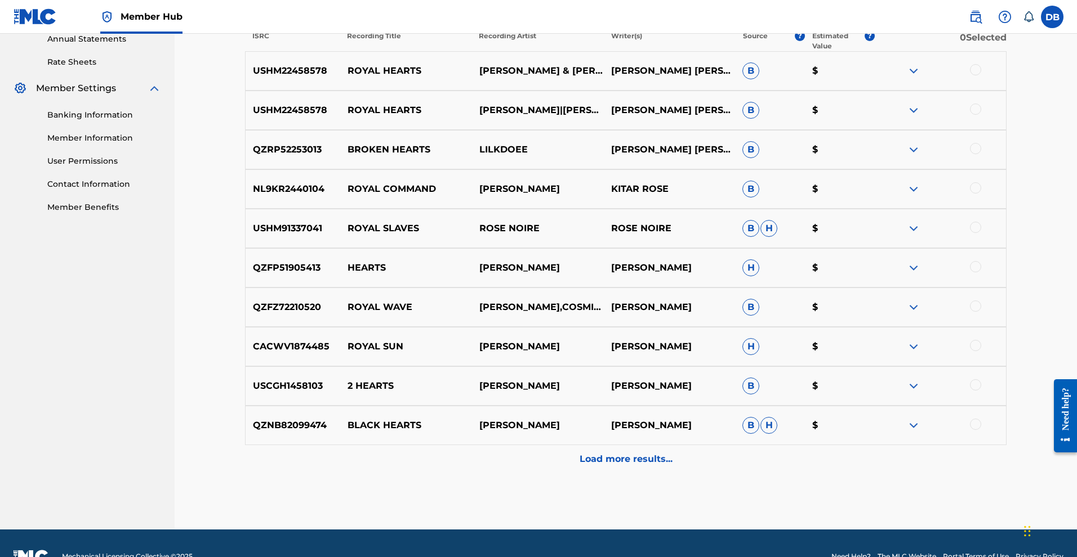
click at [981, 75] on div at bounding box center [975, 69] width 11 height 11
click at [981, 115] on div at bounding box center [975, 109] width 11 height 11
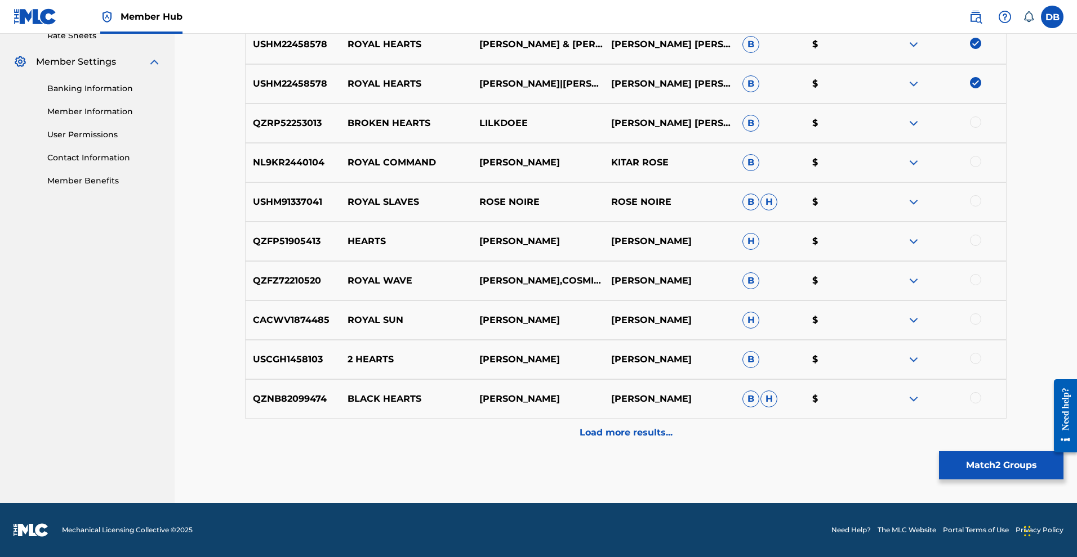
scroll to position [618, 0]
click at [987, 456] on button "Match 2 Groups" at bounding box center [1001, 466] width 124 height 28
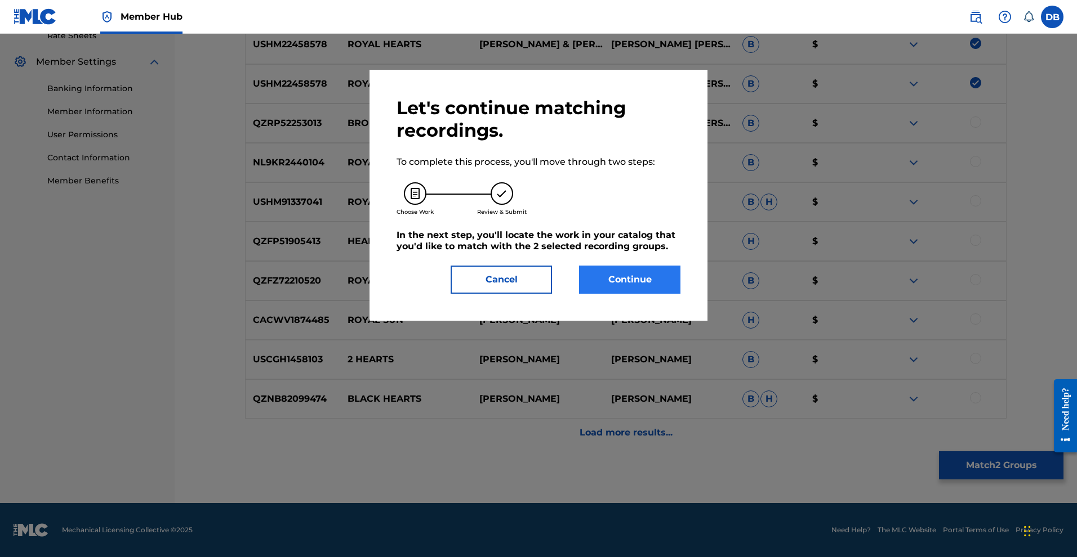
click at [680, 294] on button "Continue" at bounding box center [629, 280] width 101 height 28
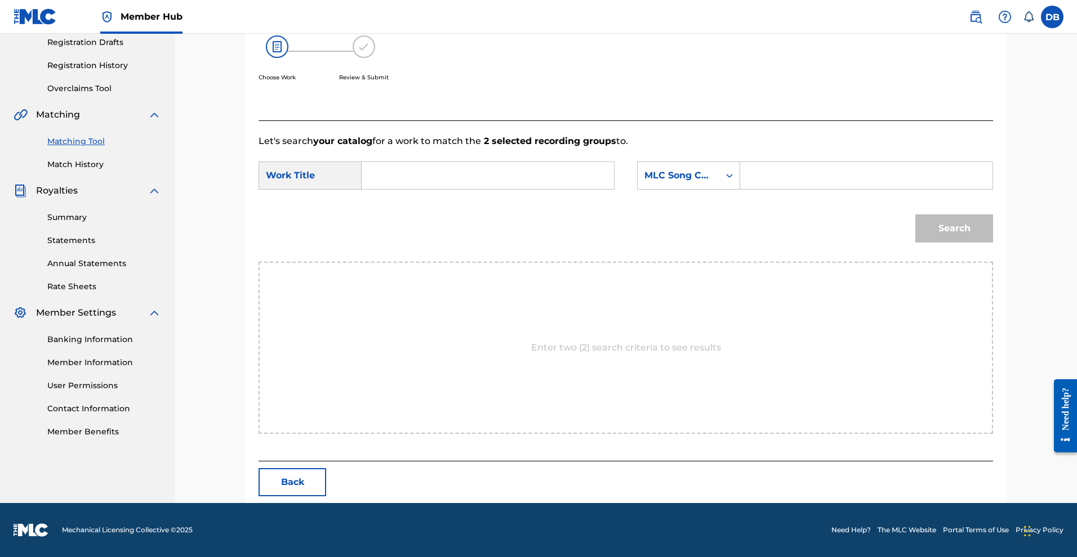
scroll to position [243, 0]
click at [550, 174] on input "Search Form" at bounding box center [487, 175] width 233 height 27
type input "Royal Hearts"
click at [811, 178] on input "Search Form" at bounding box center [866, 175] width 233 height 27
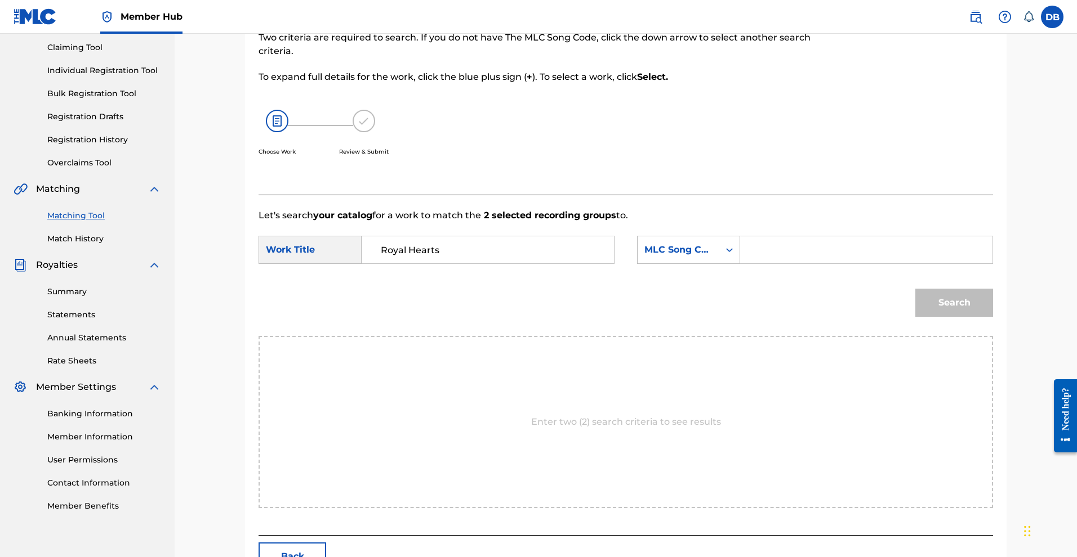
scroll to position [106, 0]
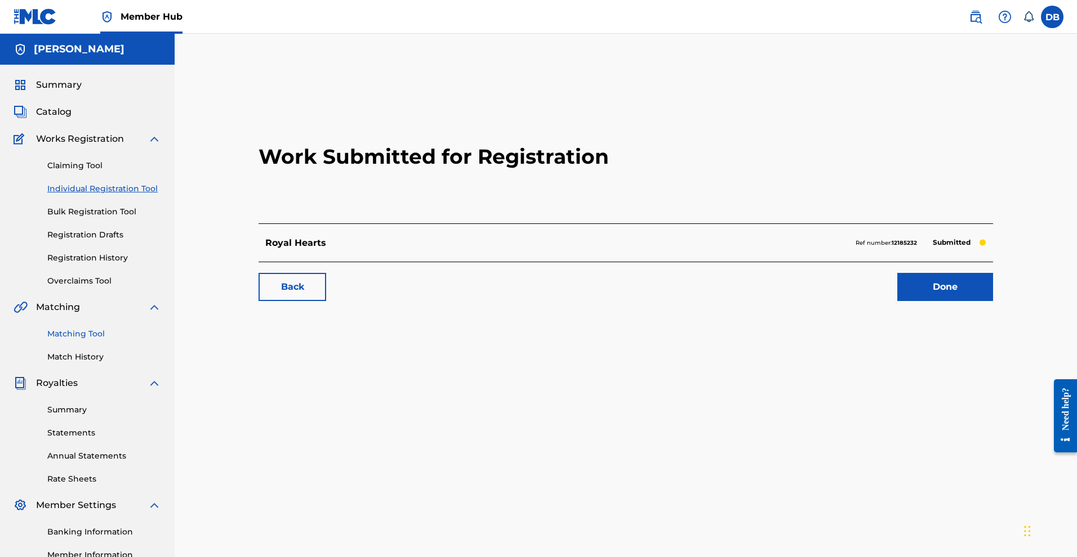
click at [104, 340] on link "Matching Tool" at bounding box center [104, 334] width 114 height 12
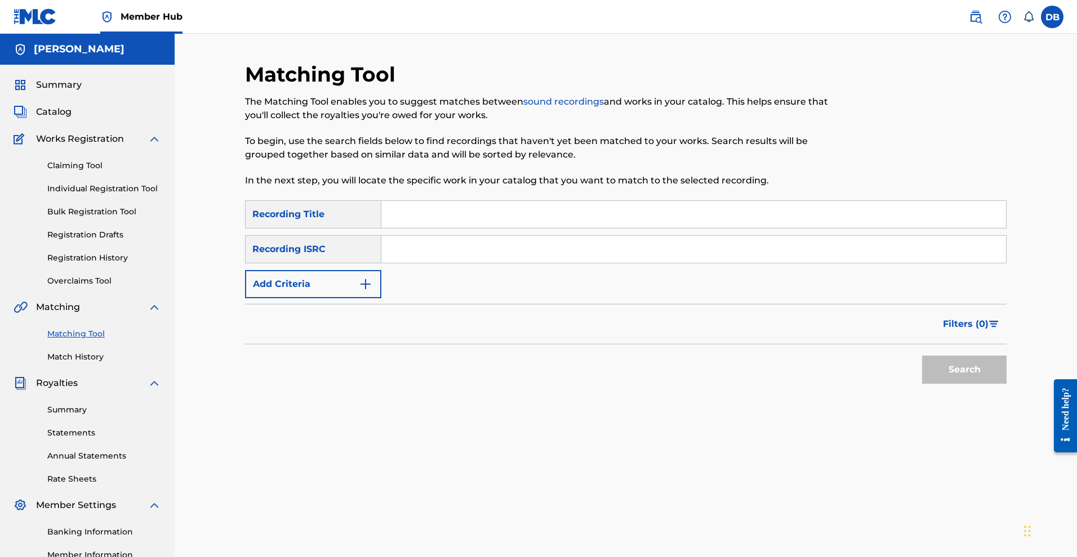
click at [396, 228] on input "Search Form" at bounding box center [693, 214] width 624 height 27
type input ""Royal Hearts""
click at [973, 384] on button "Search" at bounding box center [964, 370] width 84 height 28
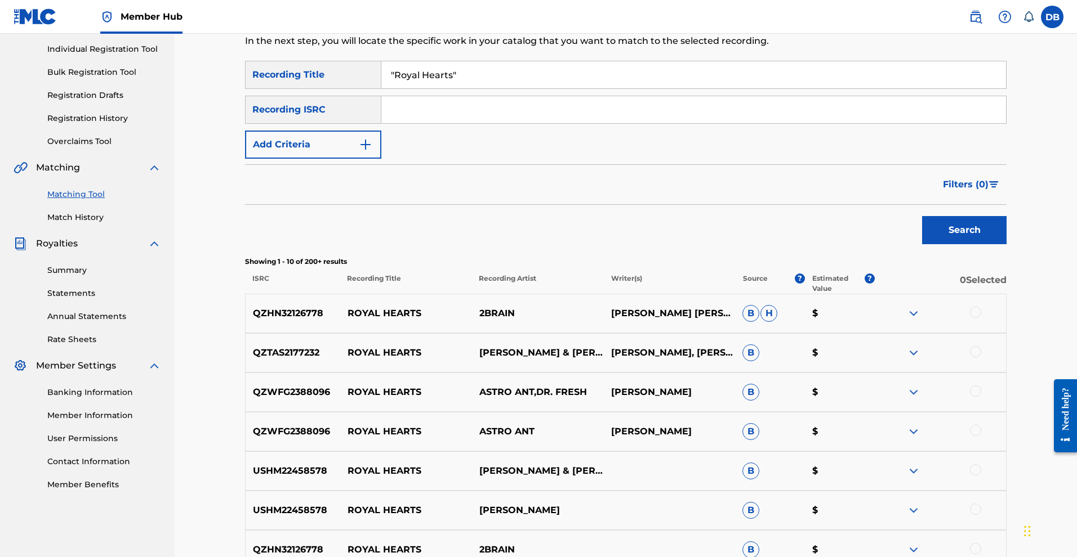
scroll to position [141, 0]
click at [739, 122] on input "Search Form" at bounding box center [693, 108] width 624 height 27
type input ""Mykal Rose""
click at [1006, 243] on button "Search" at bounding box center [964, 229] width 84 height 28
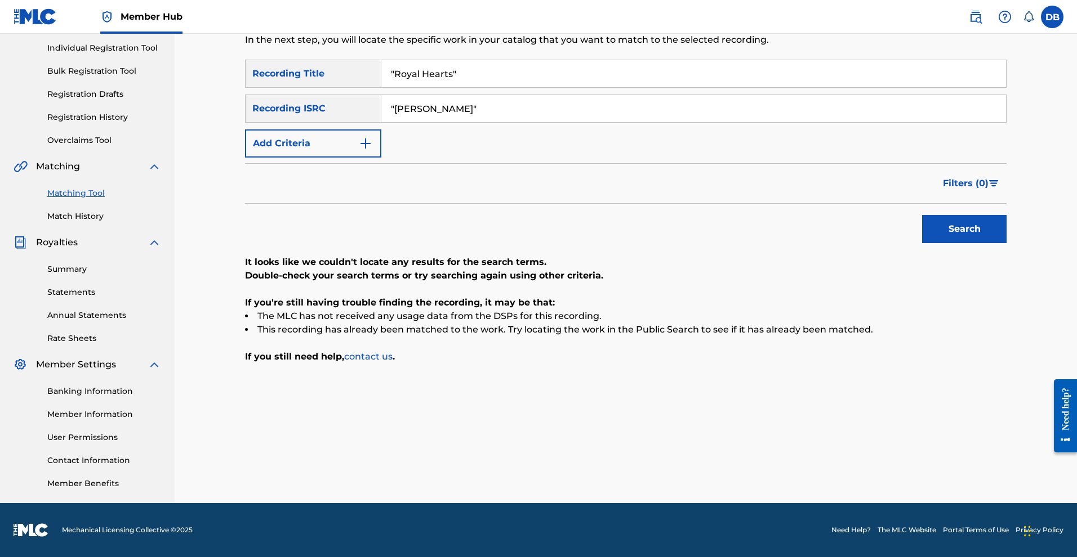
click at [497, 87] on input ""Royal Hearts"" at bounding box center [693, 73] width 624 height 27
click at [404, 87] on input ""Royal Hearts" at bounding box center [693, 73] width 624 height 27
type input "Royal Hearts"
click at [404, 122] on input ""Mykal Rose"" at bounding box center [693, 108] width 624 height 27
click at [461, 122] on input "Mykal Rose"" at bounding box center [693, 108] width 624 height 27
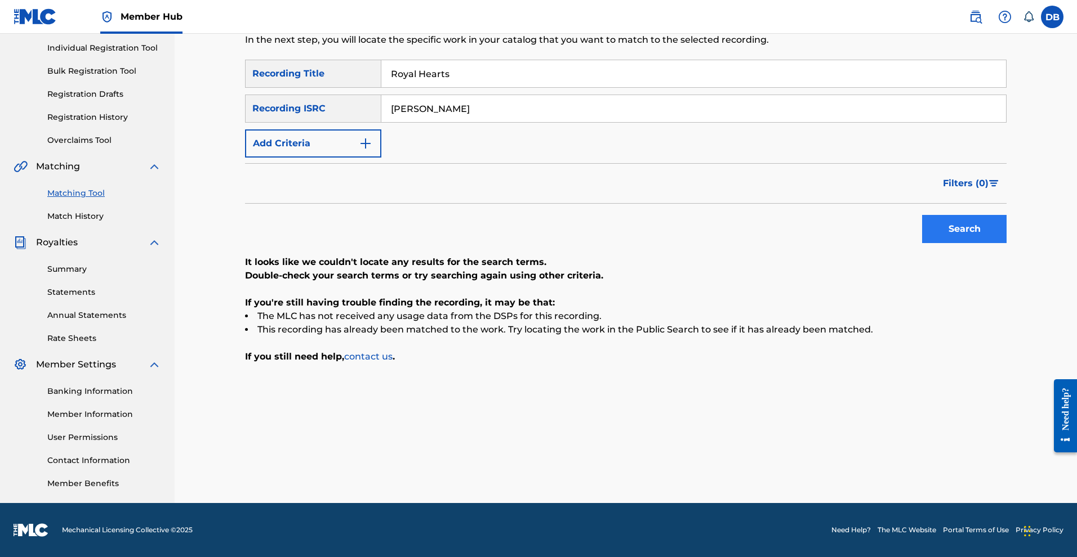
type input "[PERSON_NAME]"
click at [965, 243] on button "Search" at bounding box center [964, 229] width 84 height 28
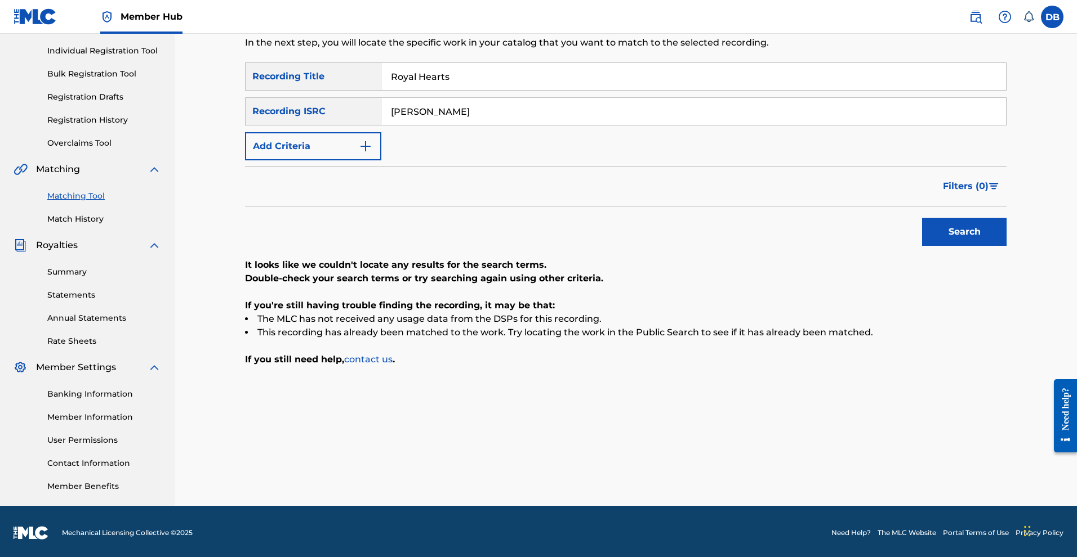
click at [92, 202] on link "Matching Tool" at bounding box center [104, 196] width 114 height 12
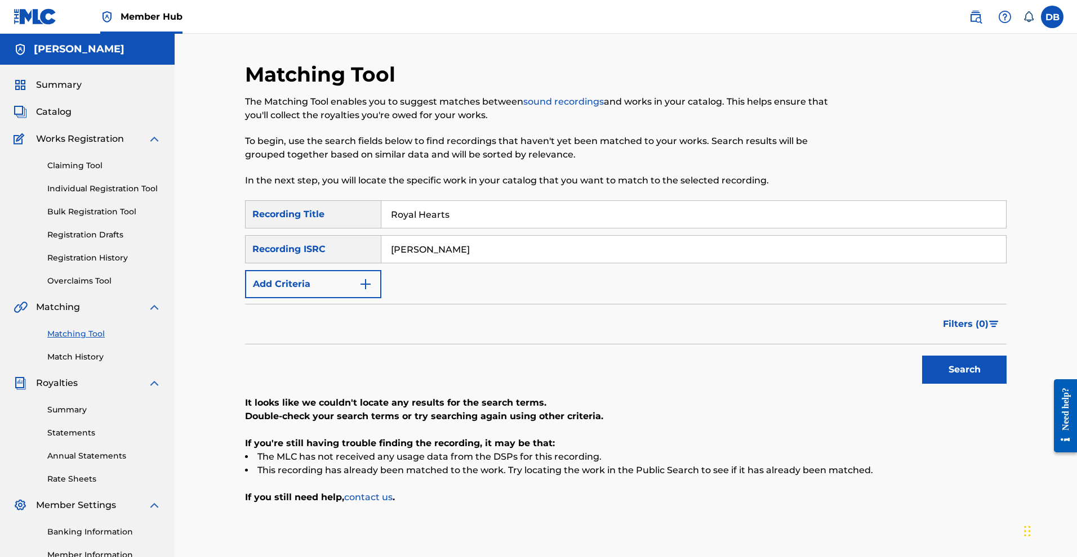
drag, startPoint x: 464, startPoint y: 283, endPoint x: 393, endPoint y: 279, distance: 71.0
click at [393, 263] on input "[PERSON_NAME]" at bounding box center [693, 249] width 624 height 27
click at [982, 384] on button "Search" at bounding box center [964, 370] width 84 height 28
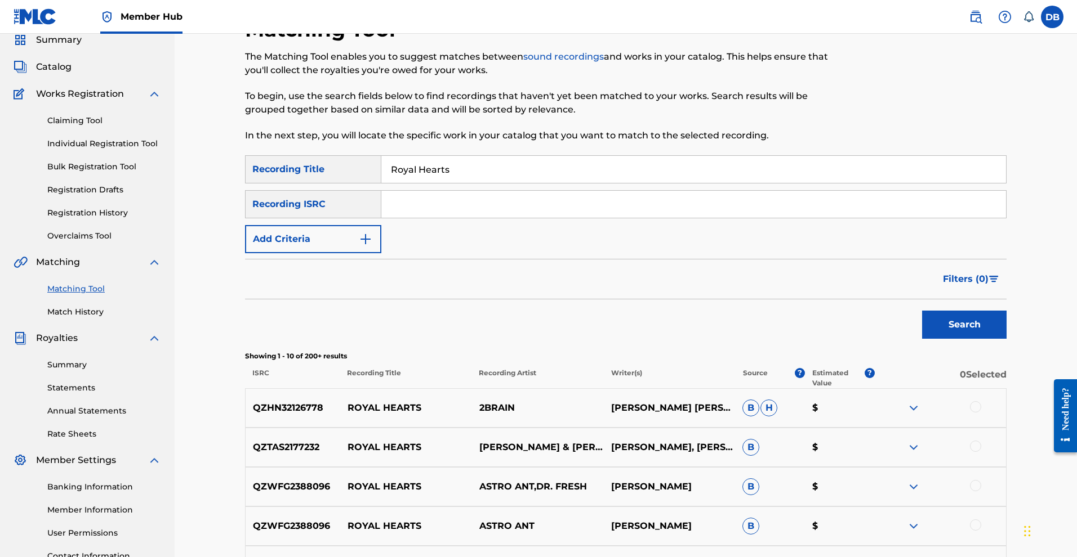
scroll to position [3, 0]
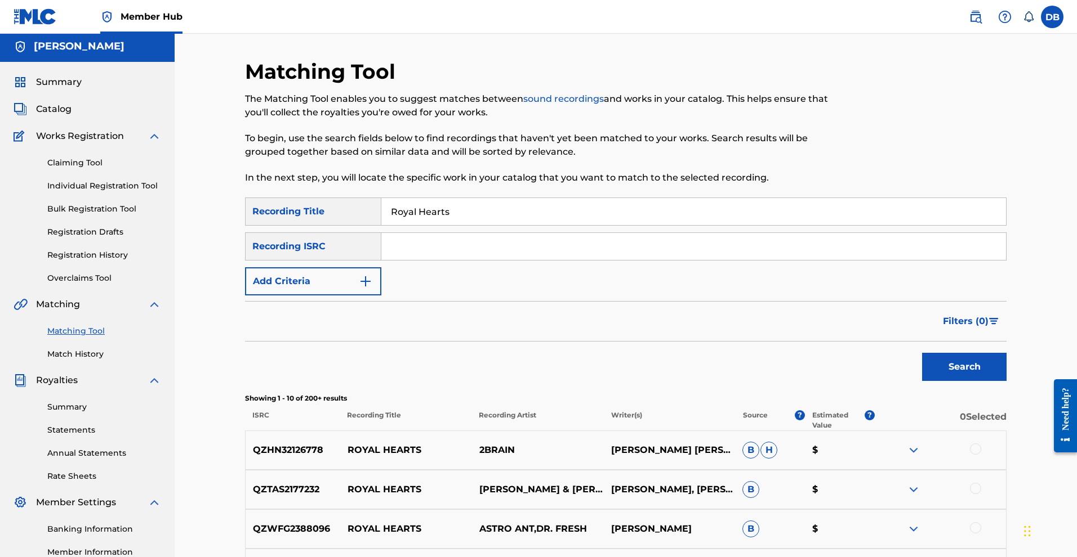
click at [810, 260] on input "Search Form" at bounding box center [693, 246] width 624 height 27
type input "Mykal"
click at [988, 381] on button "Search" at bounding box center [964, 367] width 84 height 28
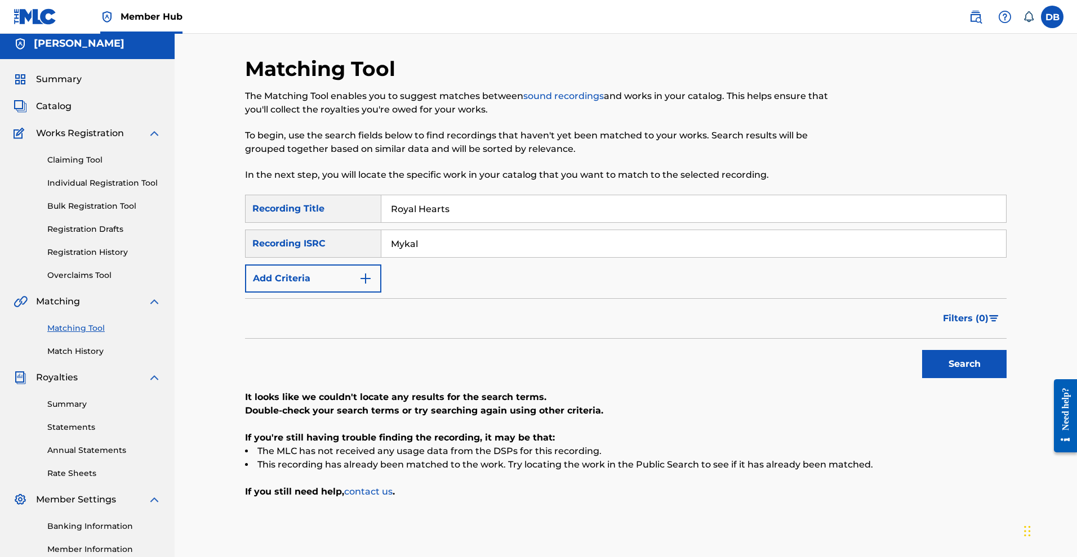
scroll to position [2, 0]
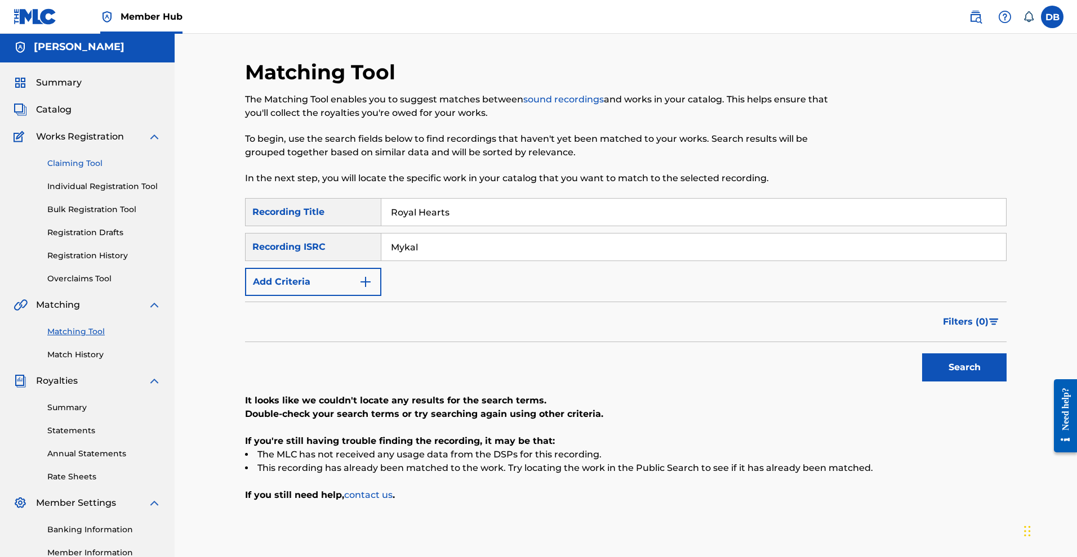
click at [104, 169] on link "Claiming Tool" at bounding box center [104, 164] width 114 height 12
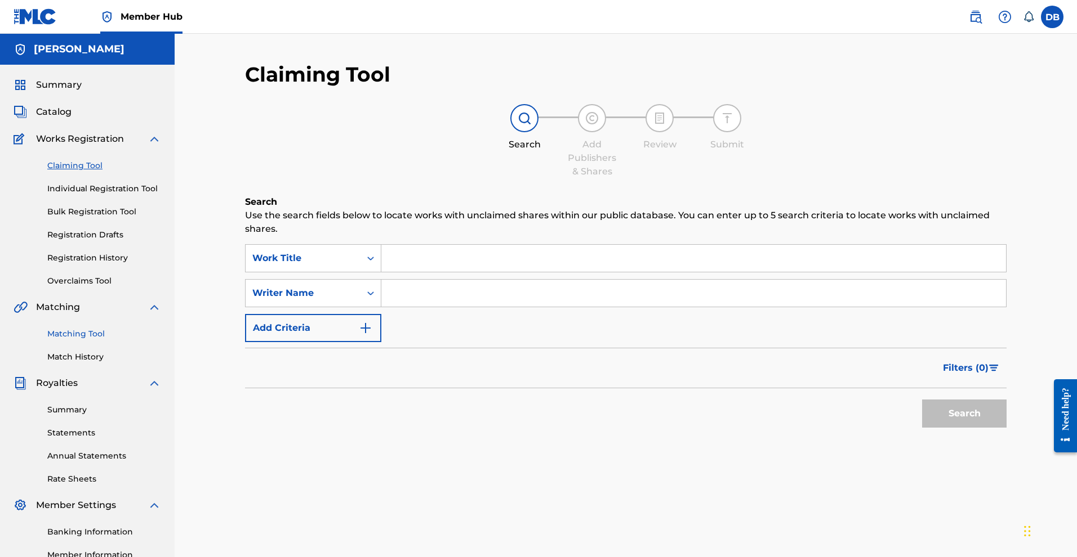
click at [97, 340] on link "Matching Tool" at bounding box center [104, 334] width 114 height 12
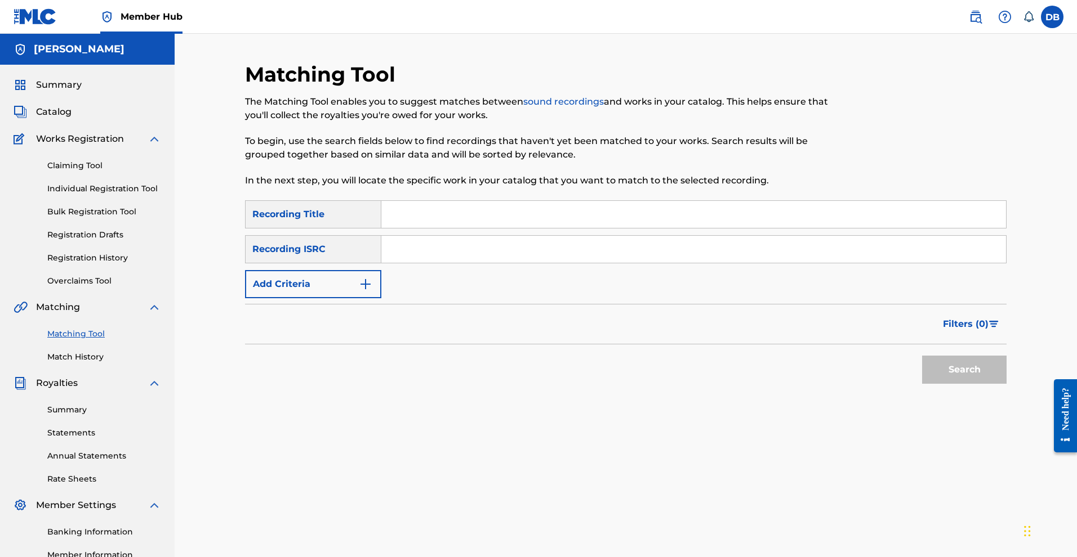
click at [422, 228] on input "Search Form" at bounding box center [693, 214] width 624 height 27
paste input "FREEDOM IS NOT FREE"
click at [507, 228] on input "FREEDOM IS NOT FREE" at bounding box center [693, 214] width 624 height 27
drag, startPoint x: 515, startPoint y: 235, endPoint x: 398, endPoint y: 237, distance: 117.1
click at [398, 228] on input "FREEDOM IS NOT FREE" at bounding box center [693, 214] width 624 height 27
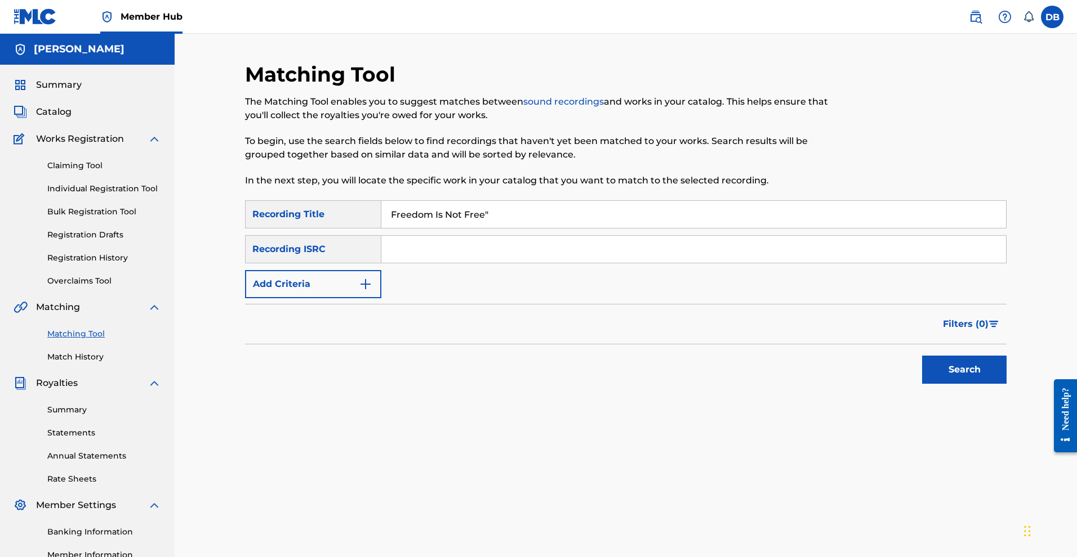
click at [400, 228] on input "Freedom Is Not Free"" at bounding box center [693, 214] width 624 height 27
type input ""Freedom Is Not Free""
click at [980, 384] on button "Search" at bounding box center [964, 370] width 84 height 28
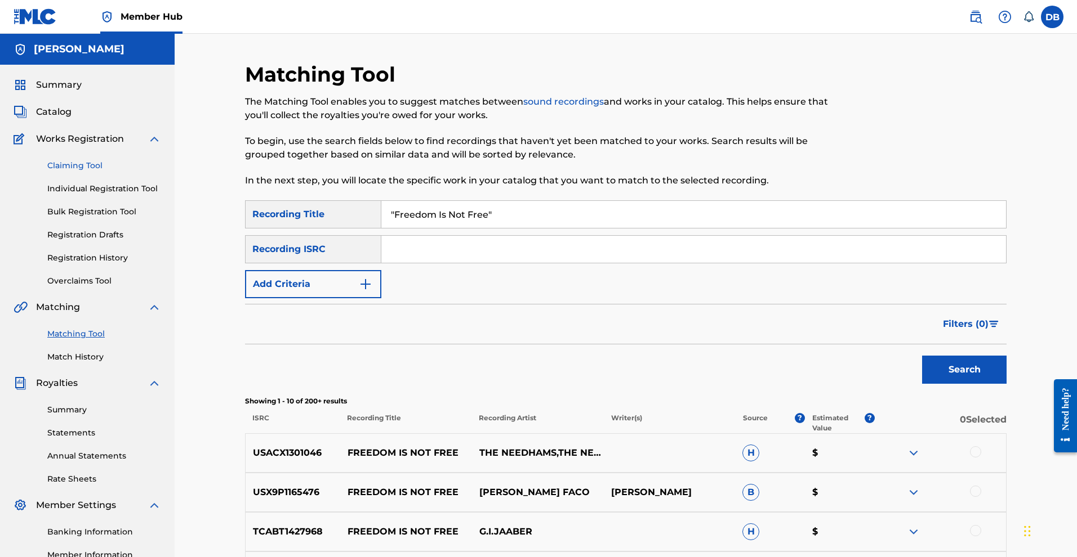
click at [109, 172] on link "Claiming Tool" at bounding box center [104, 166] width 114 height 12
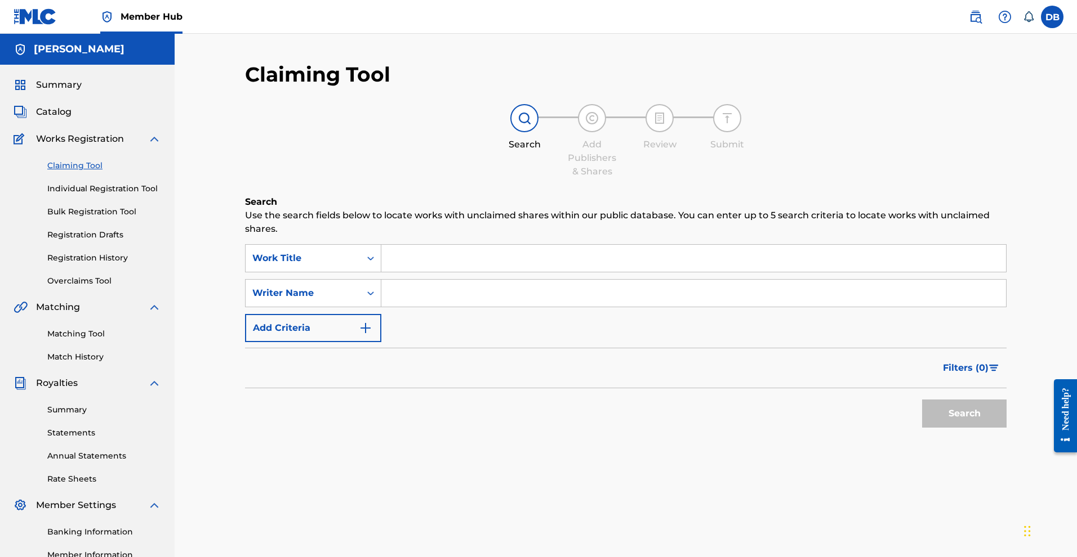
click at [433, 271] on input "Search Form" at bounding box center [693, 258] width 624 height 27
click at [140, 264] on link "Registration History" at bounding box center [104, 258] width 114 height 12
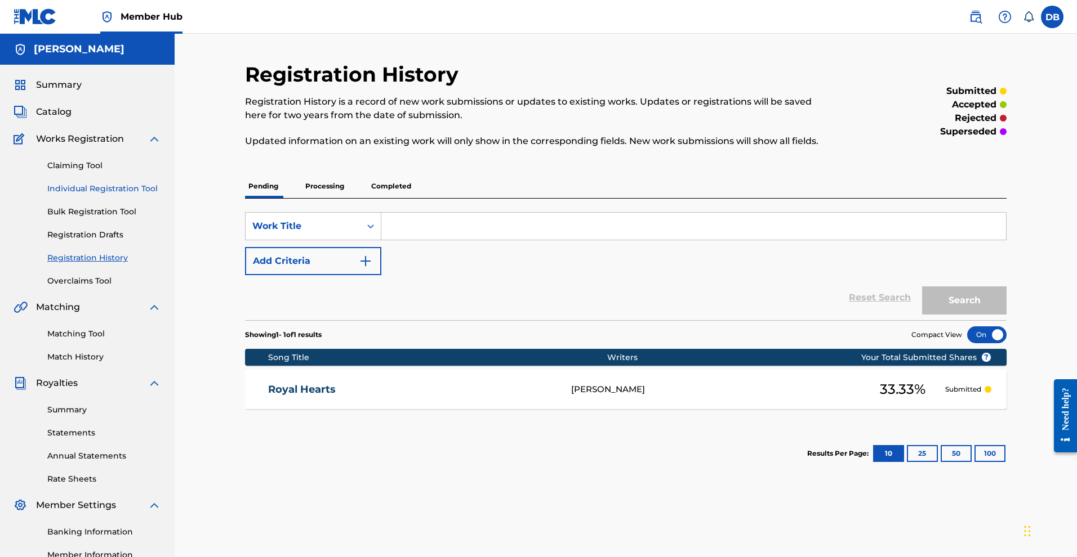
click at [133, 195] on link "Individual Registration Tool" at bounding box center [104, 189] width 114 height 12
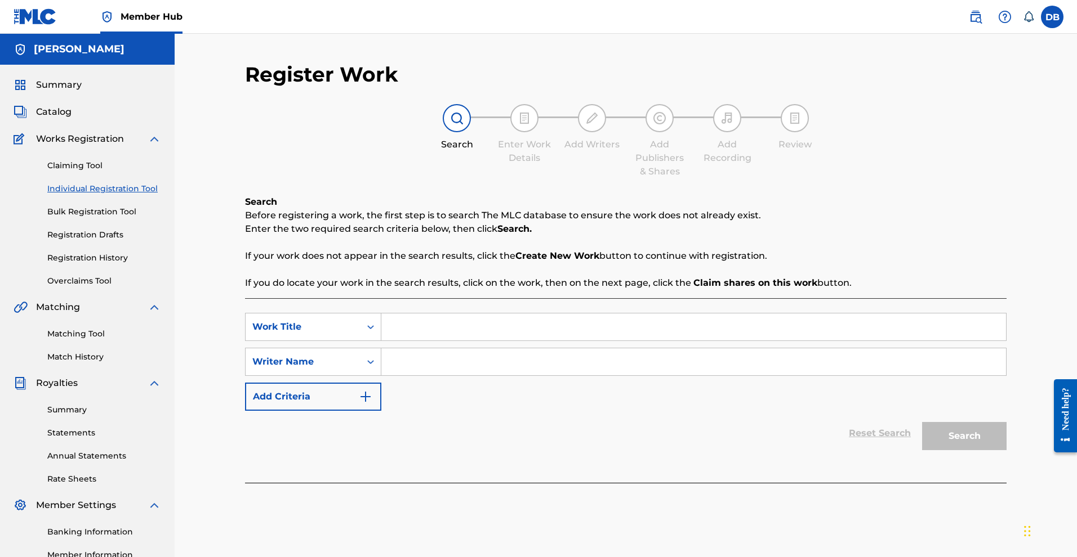
click at [417, 341] on input "Search Form" at bounding box center [693, 327] width 624 height 27
drag, startPoint x: 528, startPoint y: 359, endPoint x: 385, endPoint y: 350, distance: 142.8
click at [385, 341] on div "SearchWithCriteriafa31e07d-f78a-4f91-9149-589d76910c31 Work Title "Freedom Is N…" at bounding box center [625, 327] width 761 height 28
type input ""Freedom Is Not Free""
click at [104, 172] on link "Claiming Tool" at bounding box center [104, 166] width 114 height 12
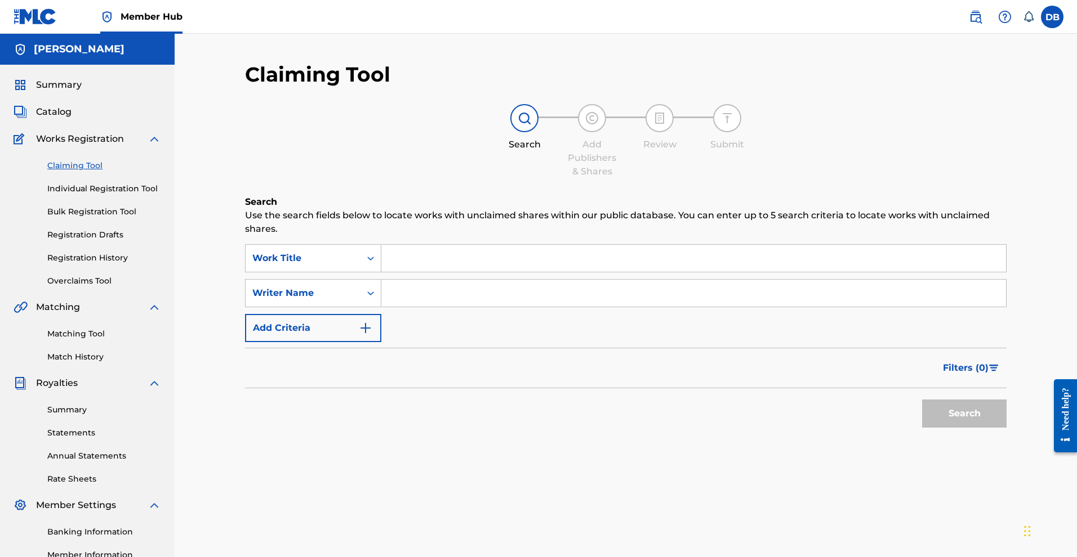
click at [421, 270] on input "Search Form" at bounding box center [693, 258] width 624 height 27
paste input ""Freedom Is Not Free""
type input ""Freedom Is Not Free""
click at [952, 428] on button "Search" at bounding box center [964, 414] width 84 height 28
